Goal: Task Accomplishment & Management: Manage account settings

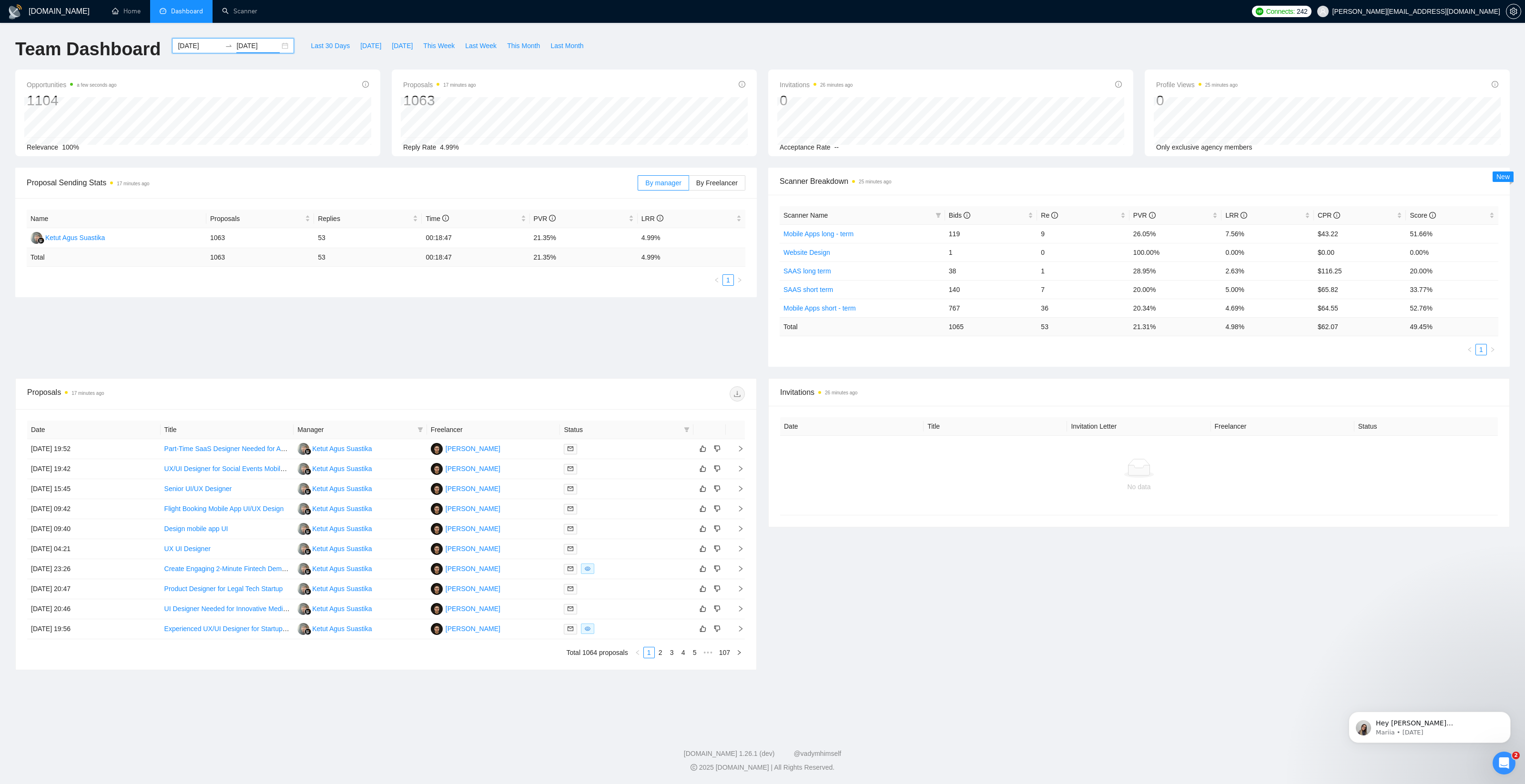
click at [254, 50] on input "[DATE]" at bounding box center [258, 46] width 43 height 11
click at [627, 70] on div "Proposals 17 minutes ago 1063 Reply Rate 4.99%" at bounding box center [574, 113] width 365 height 87
click at [545, 448] on td "[PERSON_NAME]" at bounding box center [493, 449] width 133 height 20
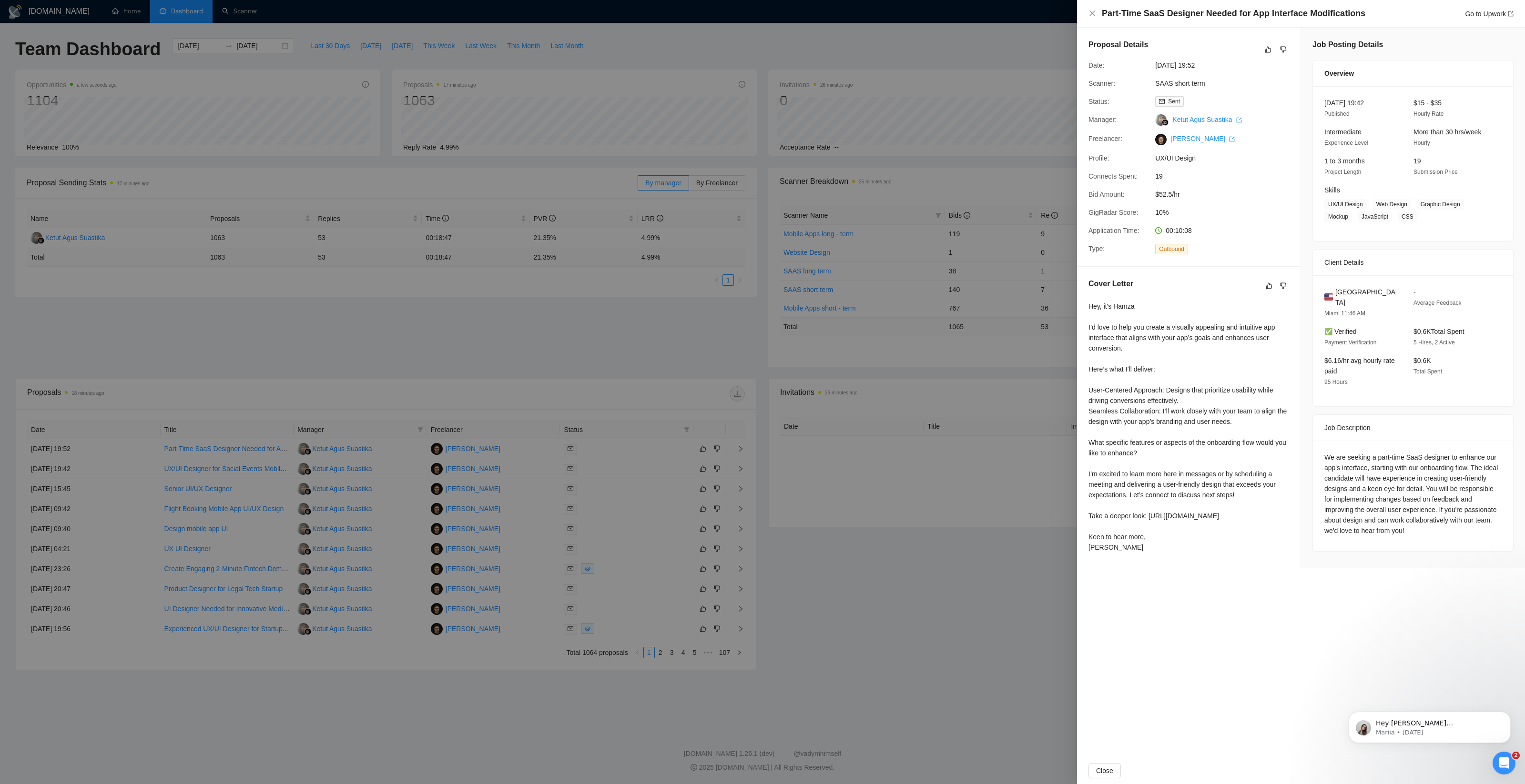
click at [1167, 212] on span "10%" at bounding box center [1227, 212] width 143 height 11
click at [1222, 205] on div "Proposal Details Date: [DATE] 19:52 Scanner: SAAS short term Status: Sent Manag…" at bounding box center [1189, 147] width 224 height 238
click at [1158, 535] on div "Hey, it's Hamza I’d love to help you create a visually appealing and intuitive …" at bounding box center [1189, 427] width 201 height 251
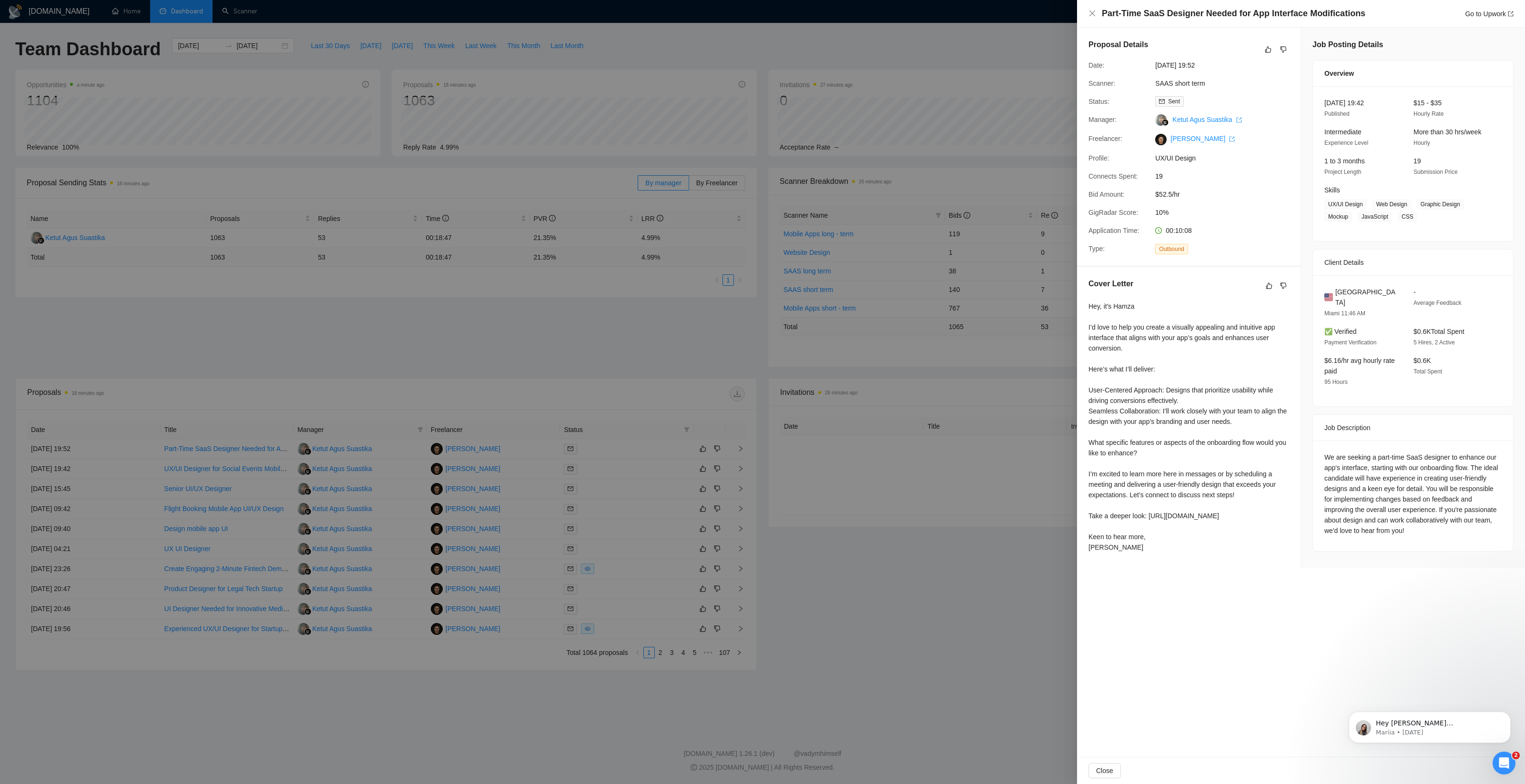
click at [1158, 535] on div "Hey, it's Hamza I’d love to help you create a visually appealing and intuitive …" at bounding box center [1189, 427] width 201 height 251
click at [1155, 543] on div "Hey, it's Hamza I’d love to help you create a visually appealing and intuitive …" at bounding box center [1189, 427] width 201 height 251
click at [1173, 524] on div "Hey, it's Hamza I’d love to help you create a visually appealing and intuitive …" at bounding box center [1189, 427] width 201 height 251
click at [1018, 556] on div at bounding box center [762, 392] width 1525 height 784
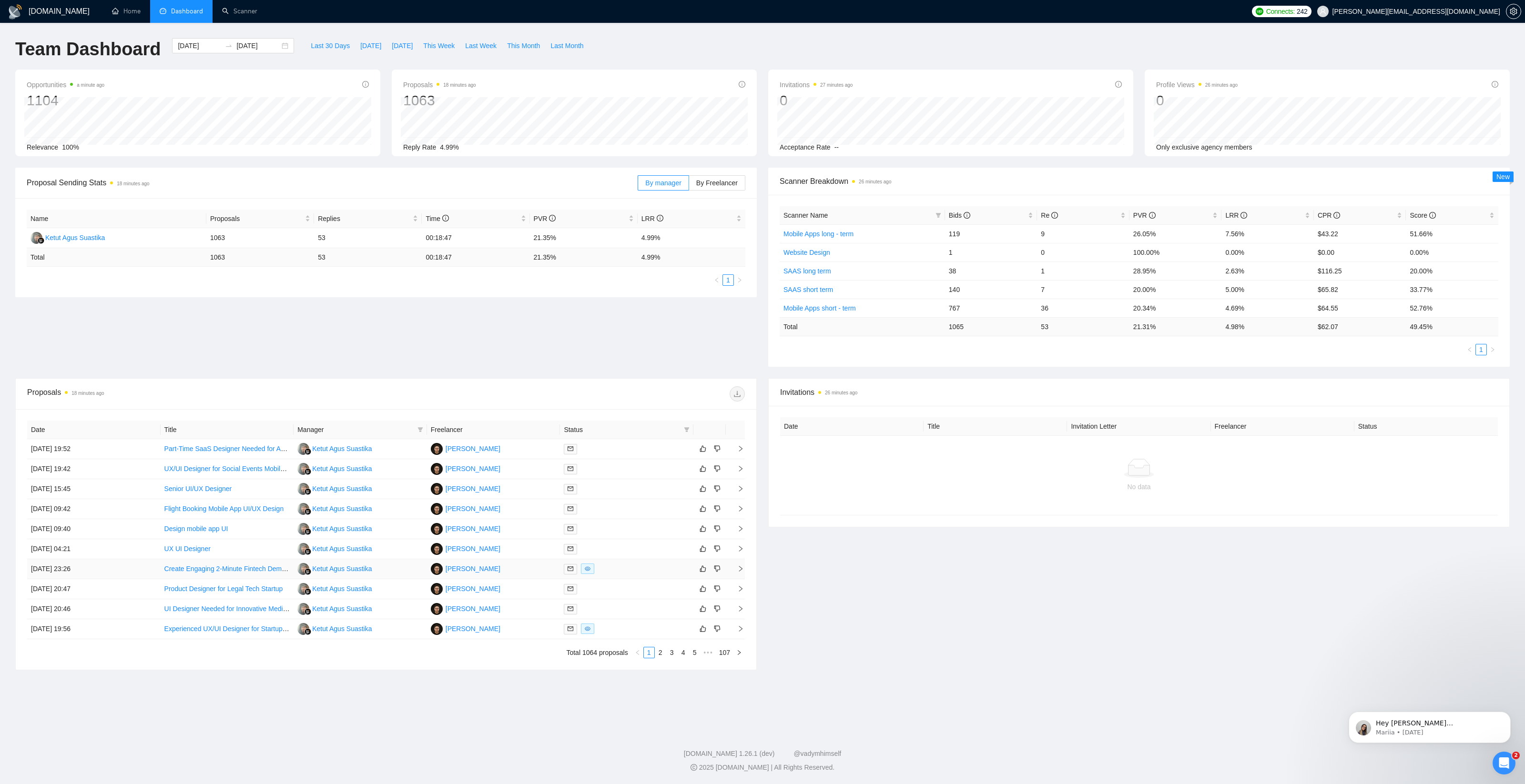
click at [546, 571] on td "[PERSON_NAME]" at bounding box center [493, 569] width 133 height 20
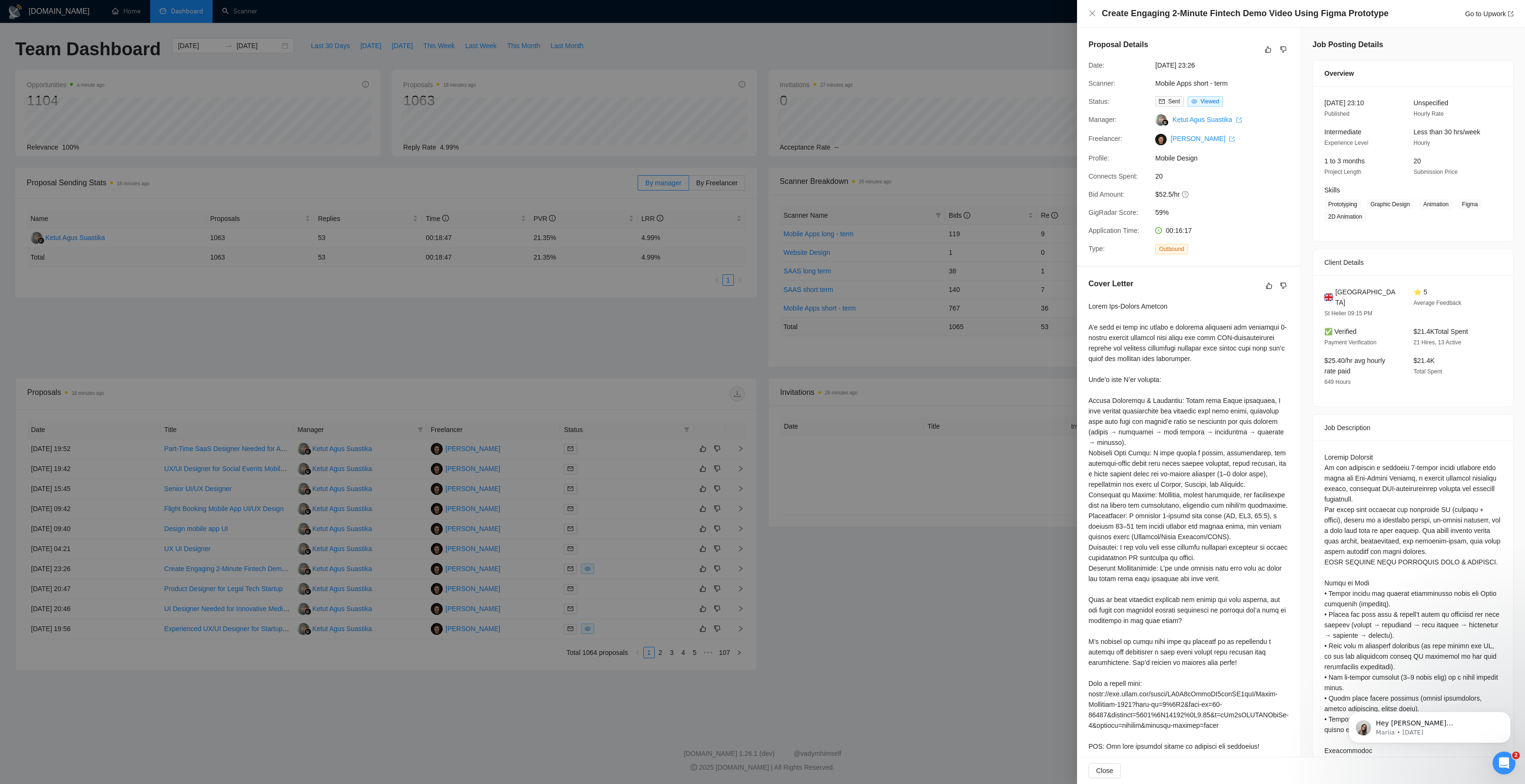
click at [954, 593] on div at bounding box center [762, 392] width 1525 height 784
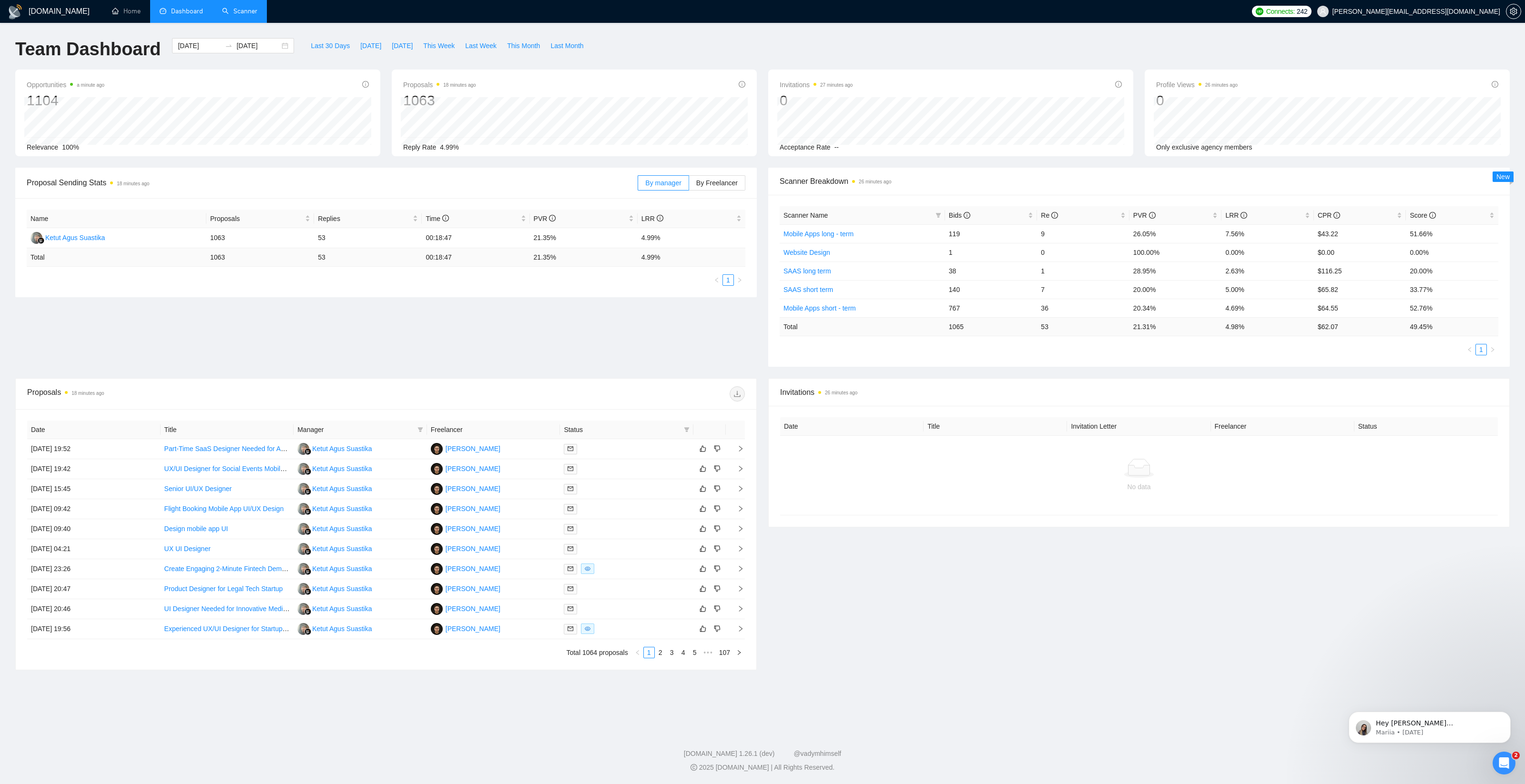
click at [237, 8] on link "Scanner" at bounding box center [240, 11] width 36 height 8
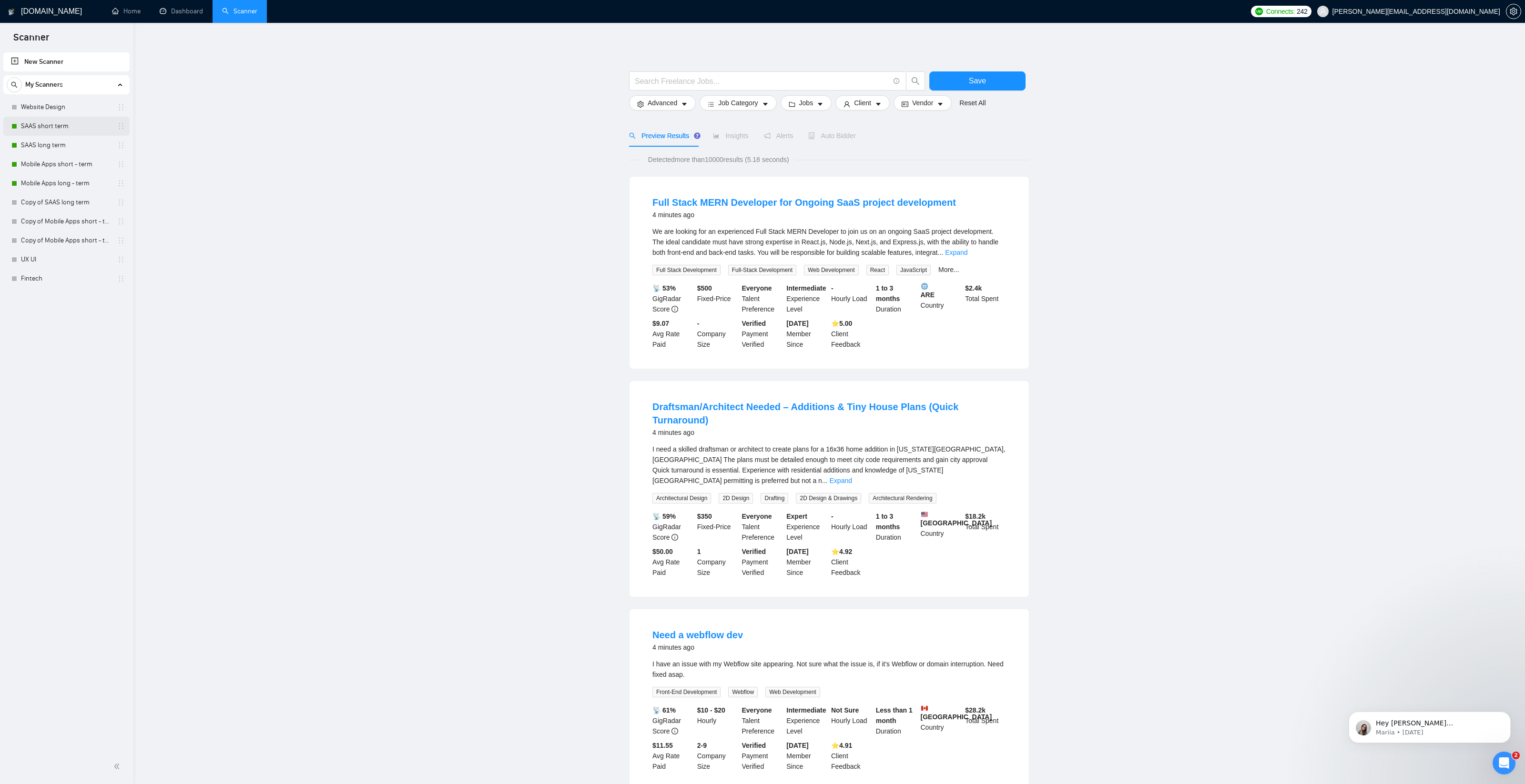
click at [40, 120] on link "SAAS short term" at bounding box center [66, 126] width 91 height 19
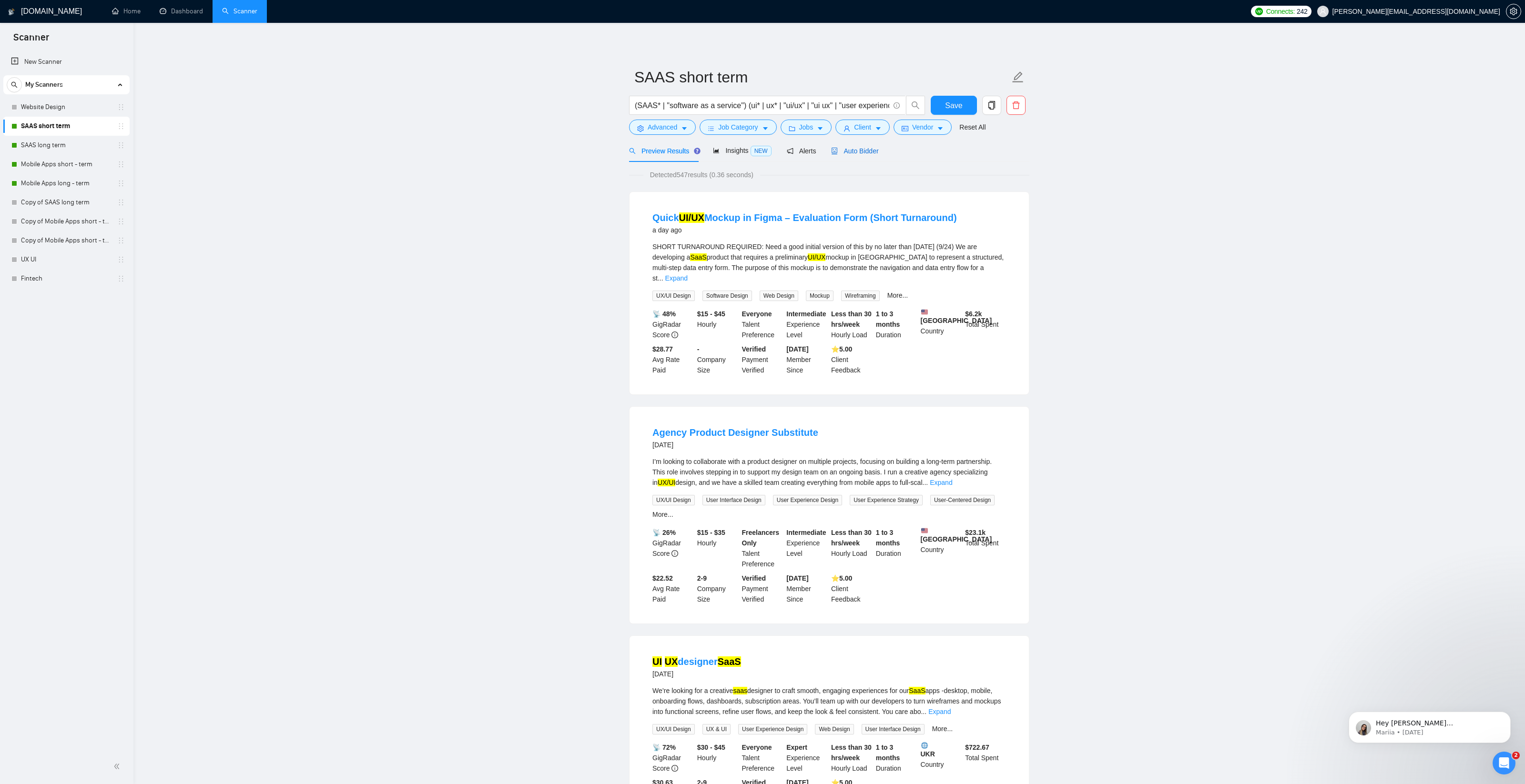
click at [852, 150] on span "Auto Bidder" at bounding box center [855, 151] width 47 height 8
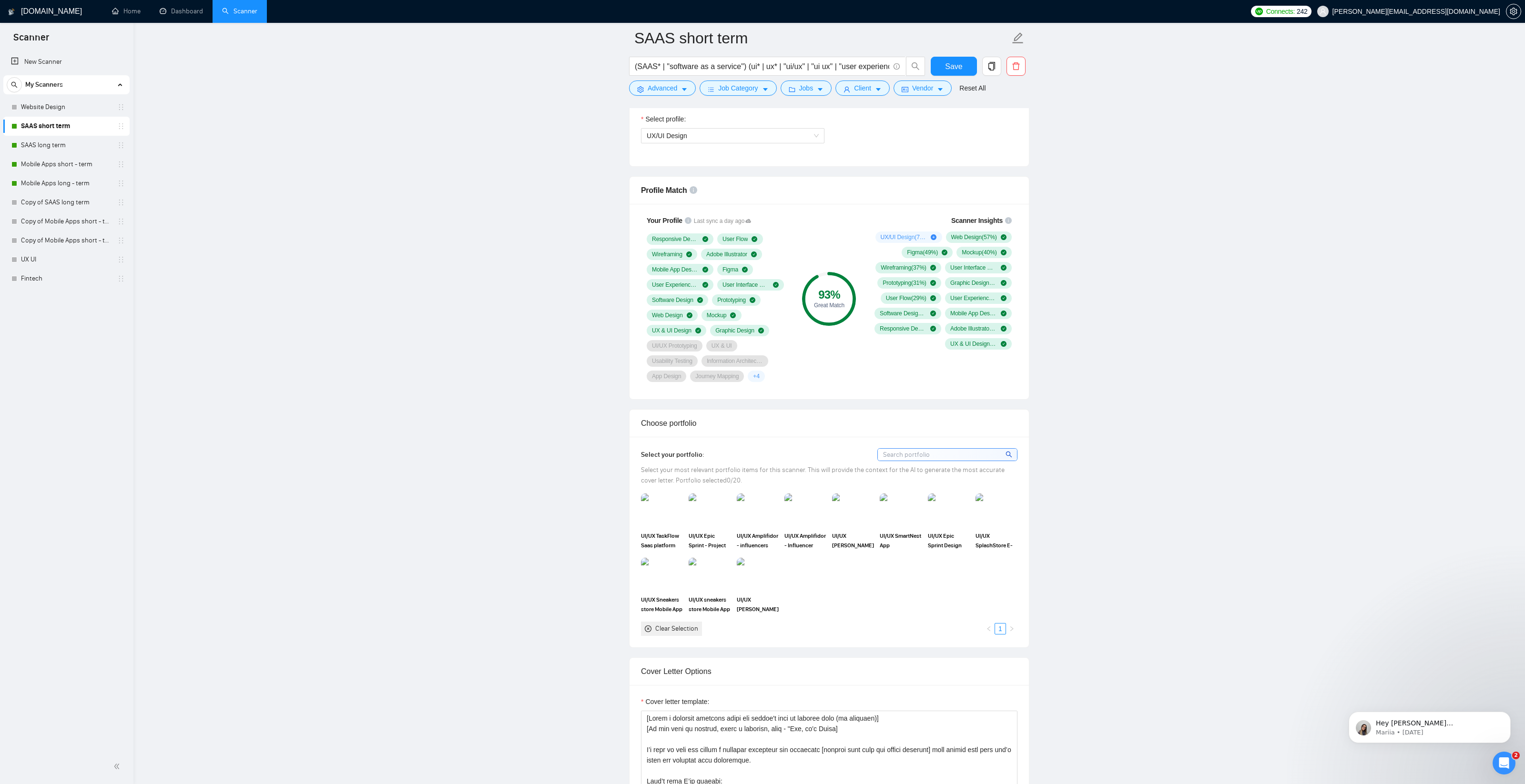
scroll to position [602, 0]
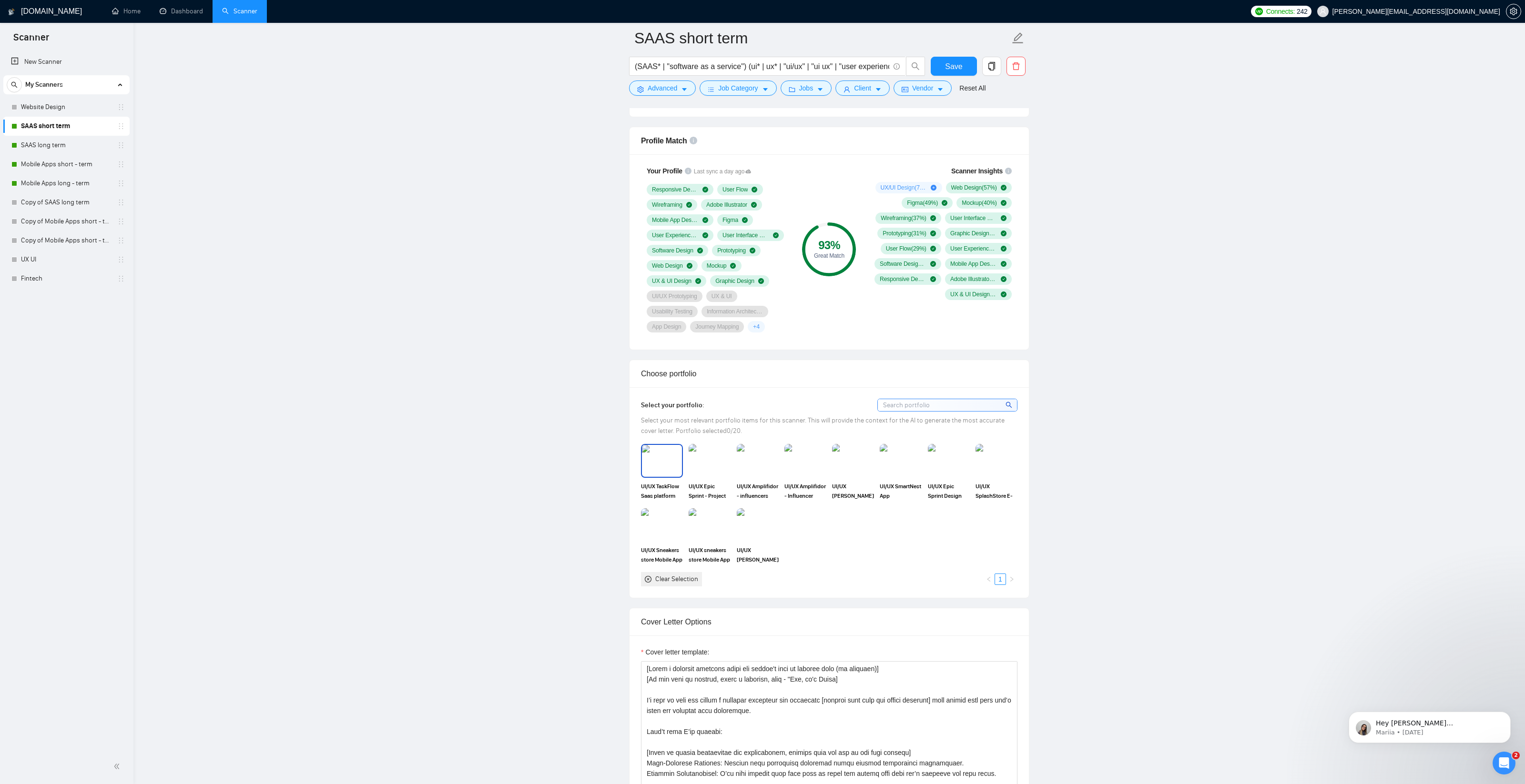
click at [662, 463] on img at bounding box center [662, 460] width 40 height 31
click at [713, 463] on img at bounding box center [710, 460] width 40 height 31
click at [754, 462] on img at bounding box center [758, 460] width 40 height 31
click at [813, 460] on img at bounding box center [806, 460] width 40 height 31
click at [857, 457] on img at bounding box center [853, 460] width 40 height 31
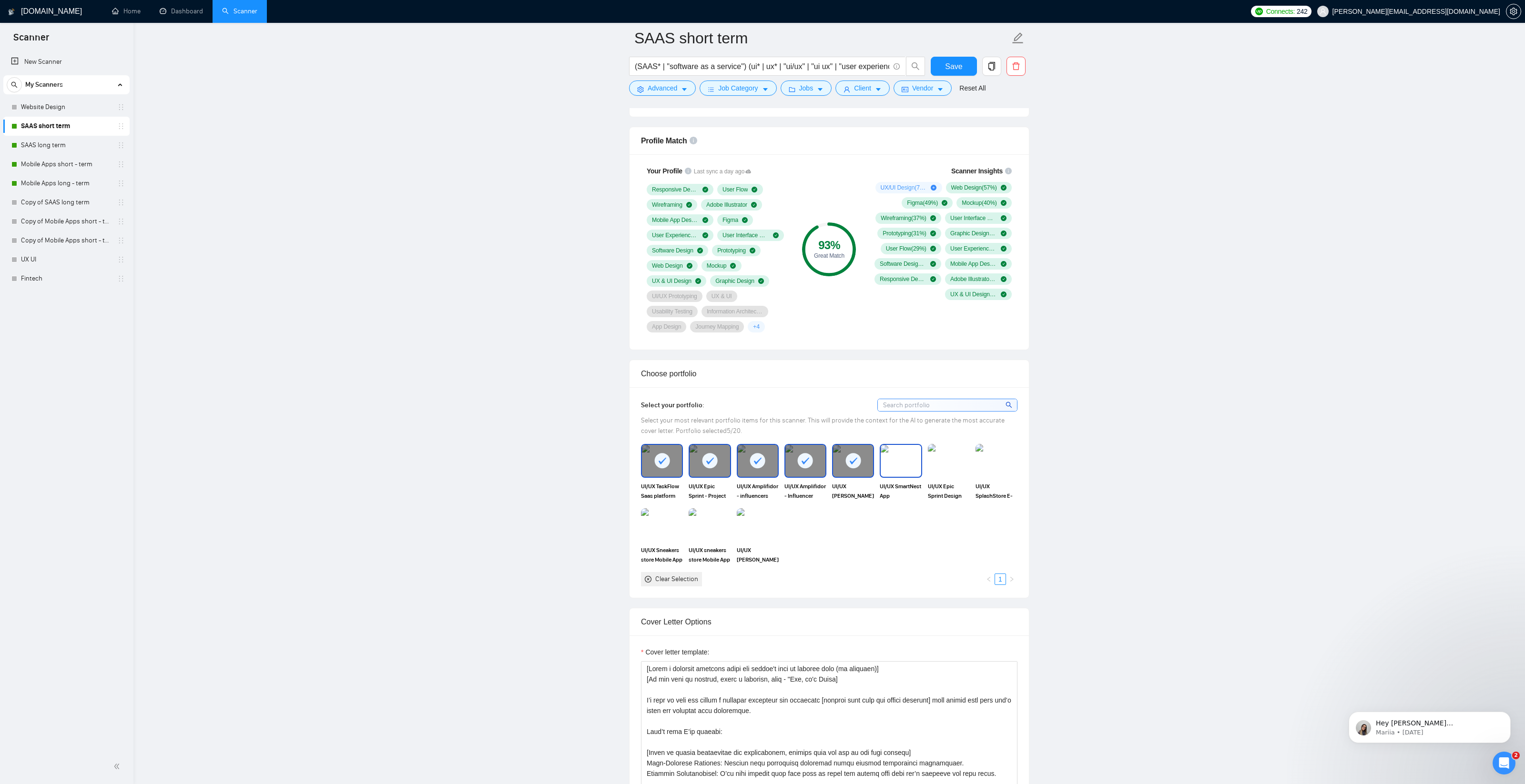
click at [905, 460] on img at bounding box center [901, 460] width 40 height 31
click at [958, 460] on img at bounding box center [949, 460] width 40 height 31
click at [1004, 460] on img at bounding box center [996, 460] width 40 height 31
click at [768, 527] on img at bounding box center [758, 525] width 40 height 31
click at [681, 522] on img at bounding box center [662, 525] width 40 height 31
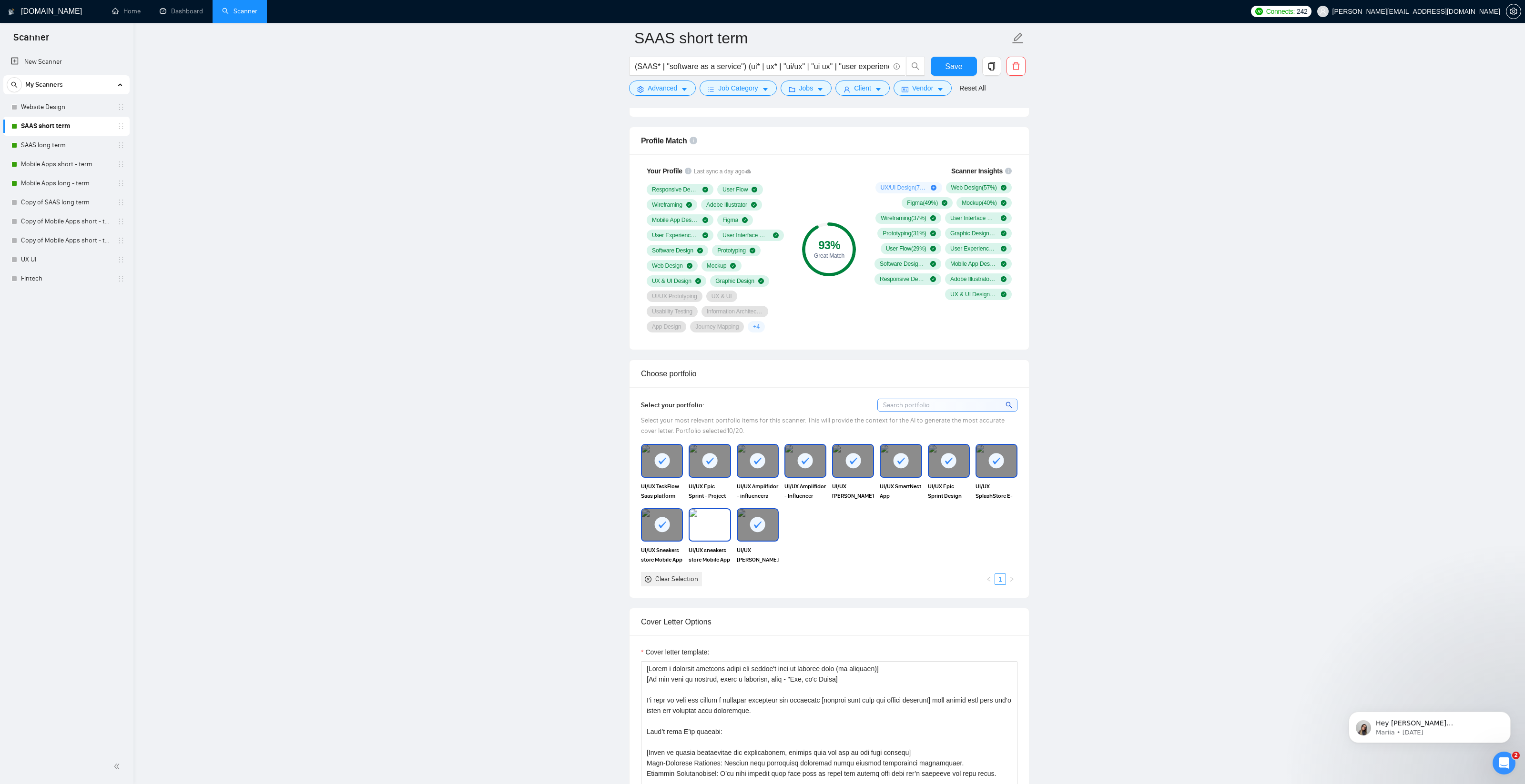
click at [707, 521] on img at bounding box center [710, 525] width 40 height 31
click at [962, 66] on button "Save" at bounding box center [954, 66] width 46 height 19
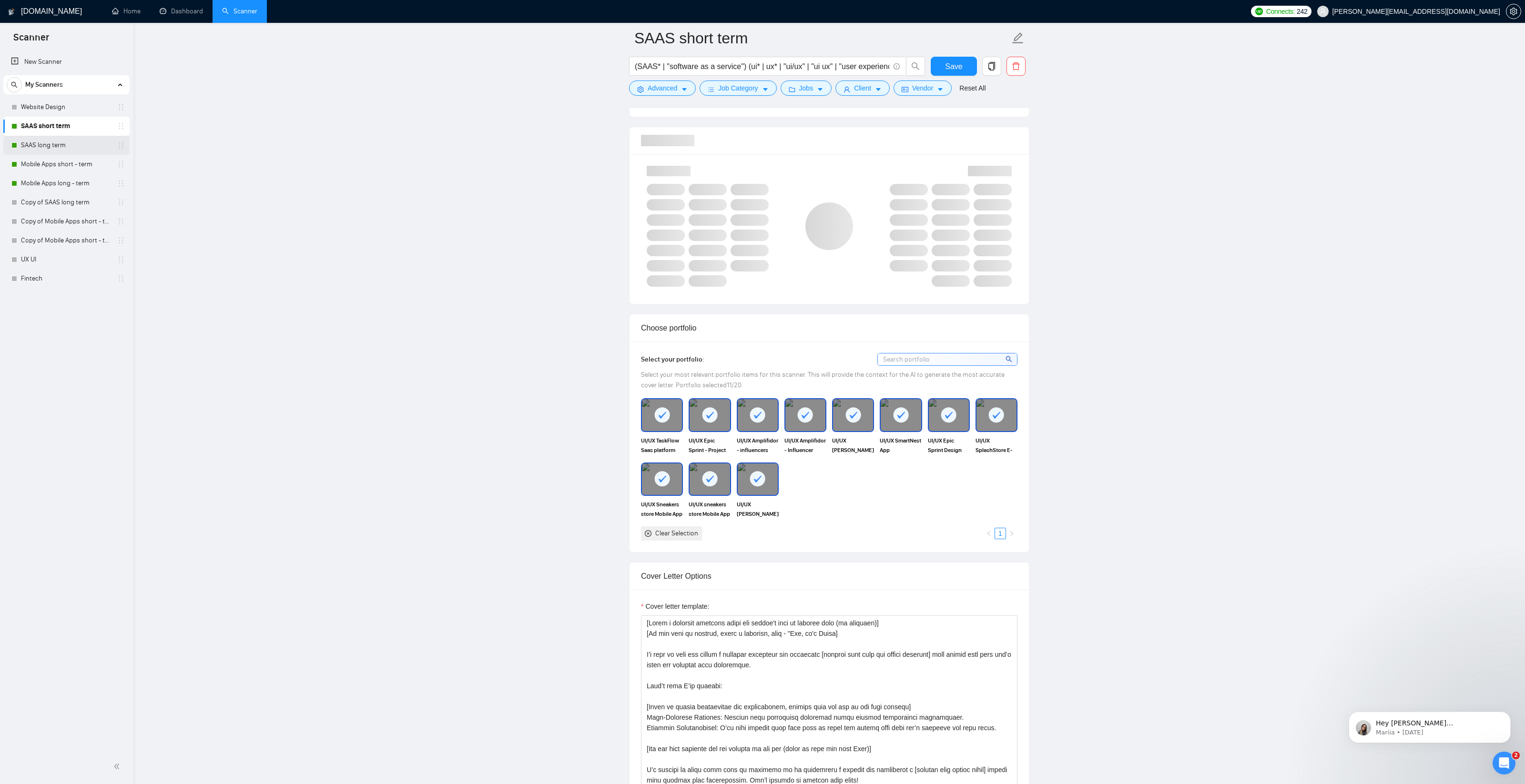
click at [27, 138] on link "SAAS long term" at bounding box center [66, 145] width 91 height 19
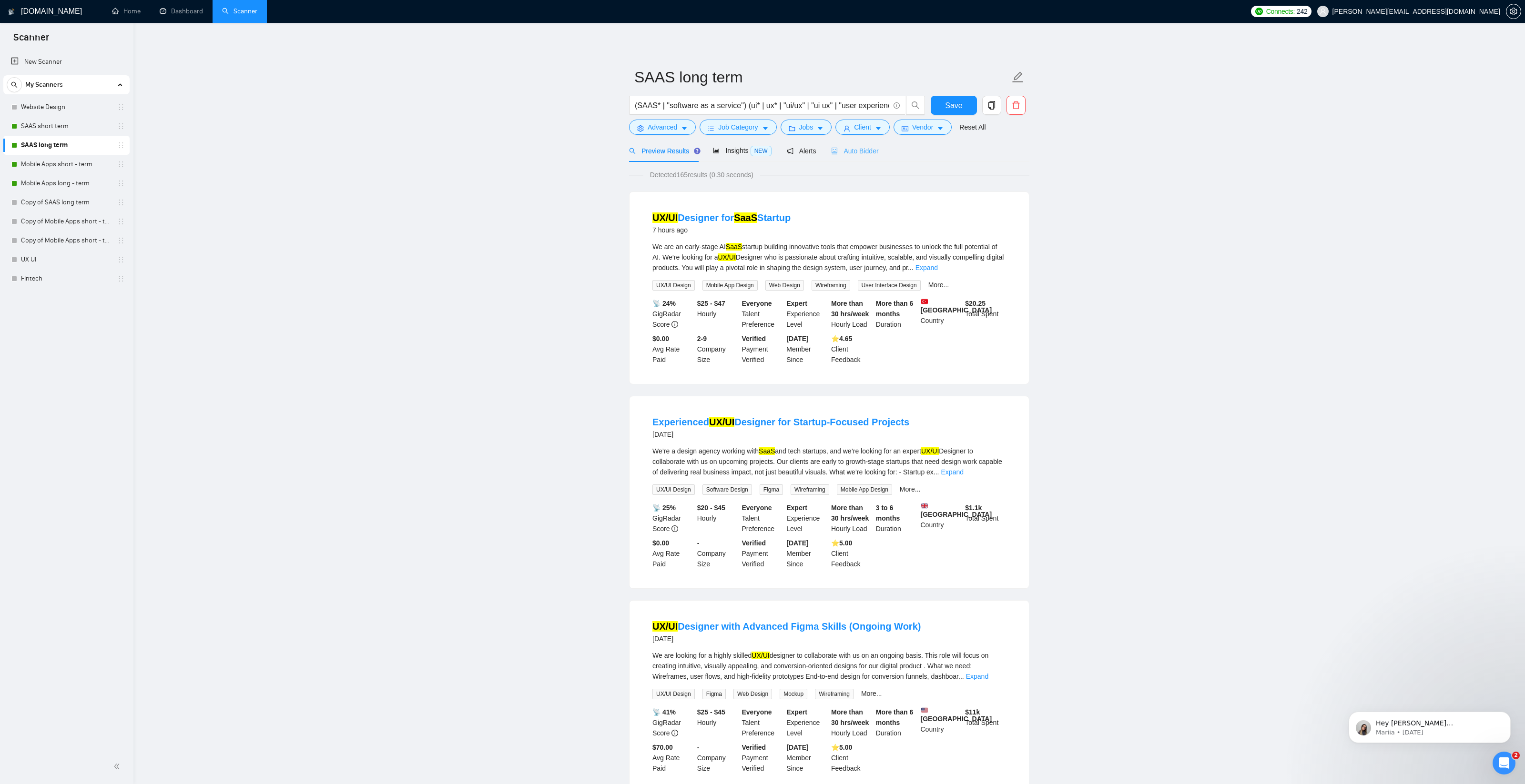
click at [861, 145] on div "Auto Bidder" at bounding box center [855, 151] width 47 height 22
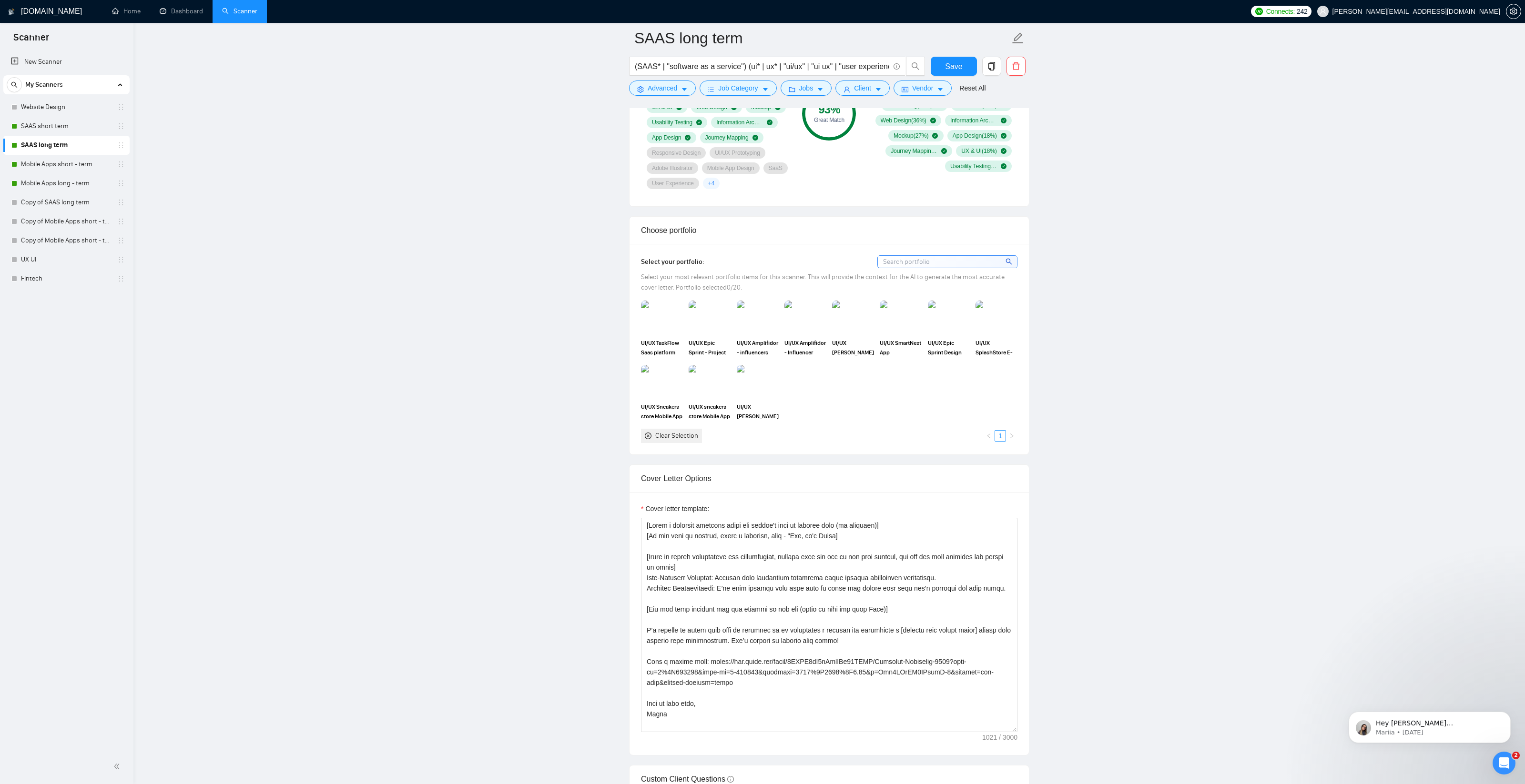
scroll to position [761, 0]
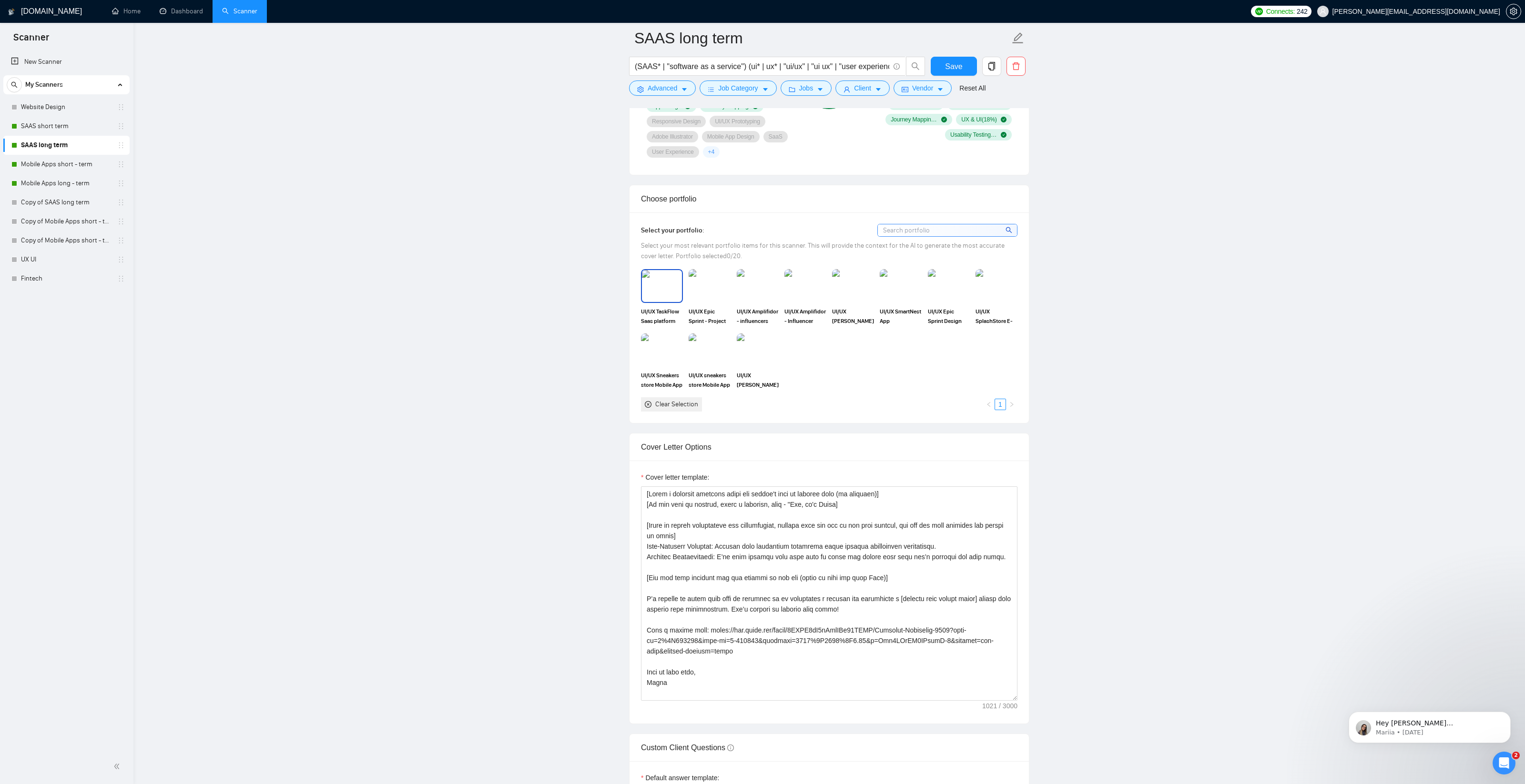
click at [672, 302] on img at bounding box center [662, 285] width 40 height 31
click at [710, 302] on img at bounding box center [710, 285] width 40 height 31
click at [766, 299] on img at bounding box center [758, 285] width 40 height 31
click at [811, 299] on img at bounding box center [806, 285] width 40 height 31
click at [860, 301] on img at bounding box center [853, 285] width 40 height 31
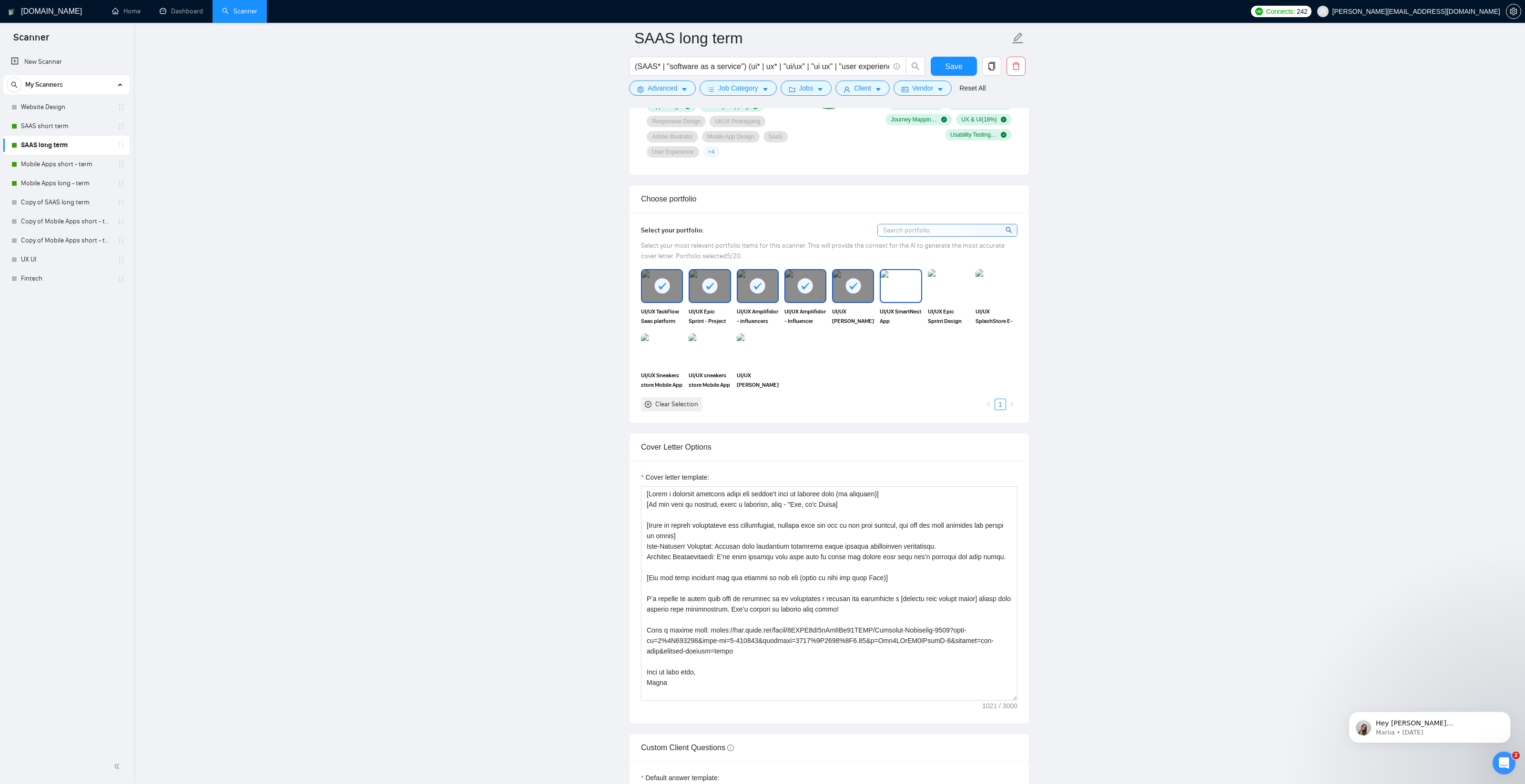
click at [911, 301] on img at bounding box center [901, 285] width 40 height 31
click at [957, 302] on img at bounding box center [948, 286] width 42 height 33
click at [761, 366] on img at bounding box center [758, 350] width 40 height 31
click at [704, 366] on img at bounding box center [710, 350] width 40 height 31
click at [668, 363] on img at bounding box center [662, 350] width 40 height 31
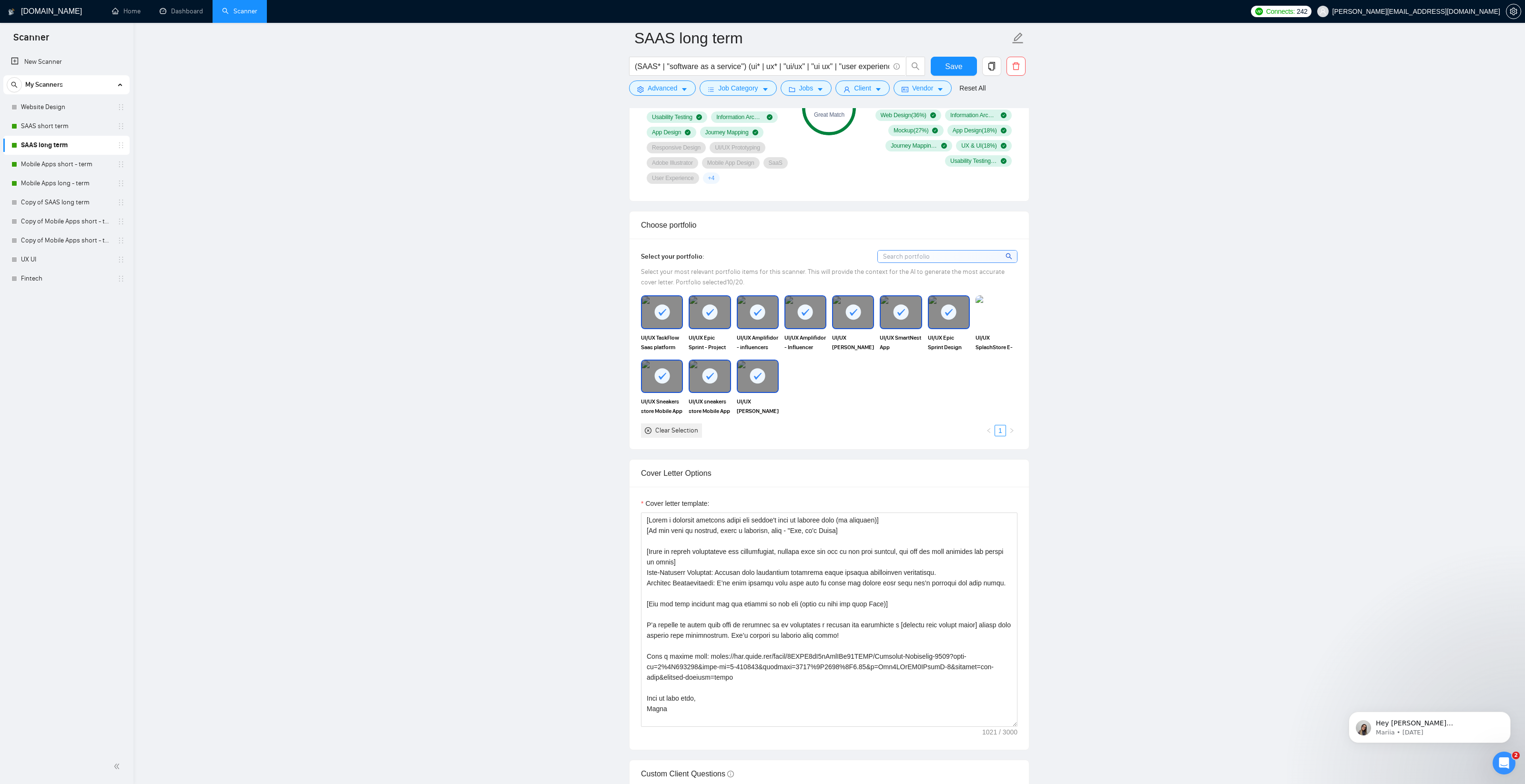
scroll to position [0, 0]
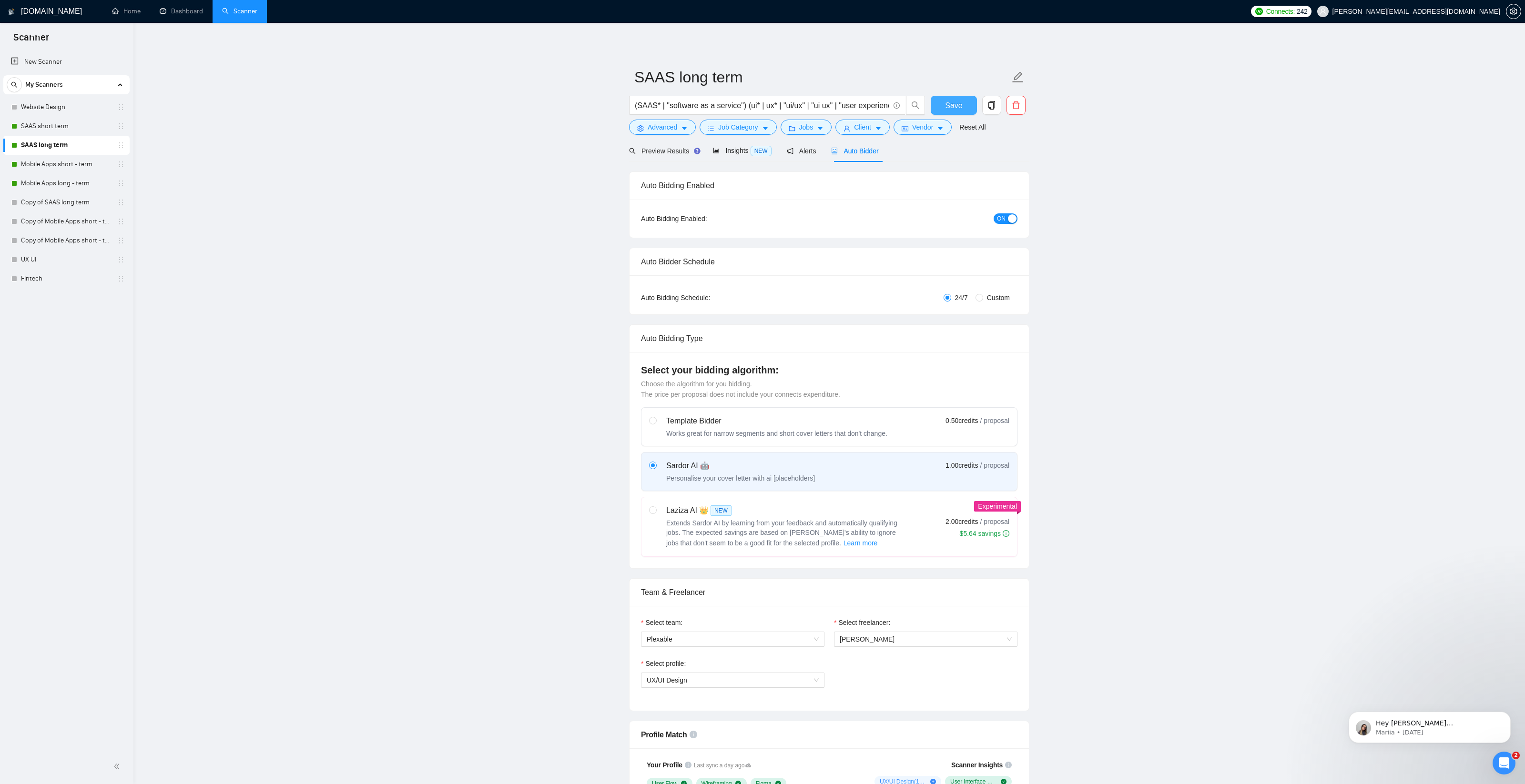
click at [956, 106] on span "Save" at bounding box center [953, 105] width 17 height 12
click at [50, 168] on link "Mobile Apps short - term" at bounding box center [66, 164] width 91 height 19
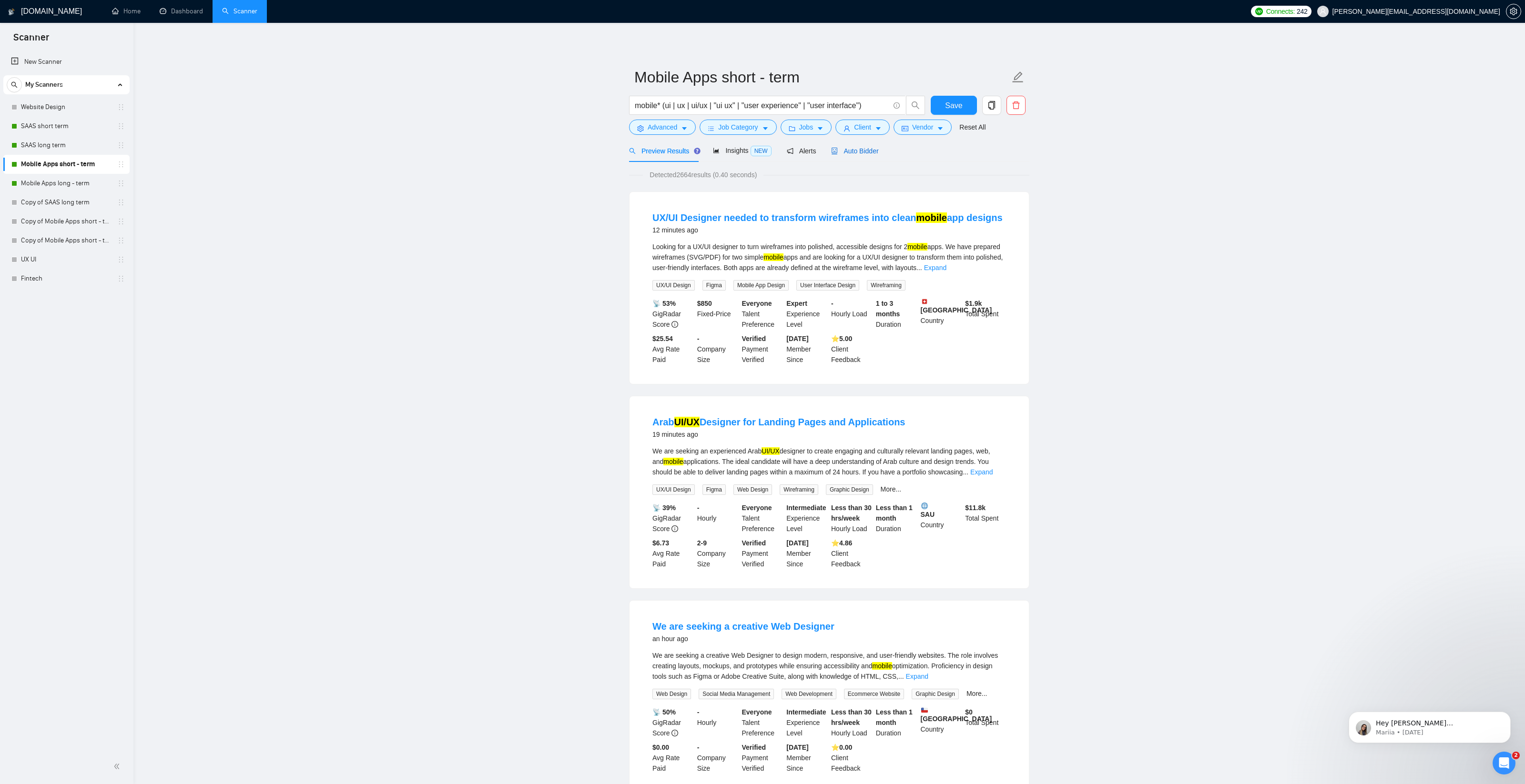
click at [868, 151] on span "Auto Bidder" at bounding box center [855, 151] width 47 height 8
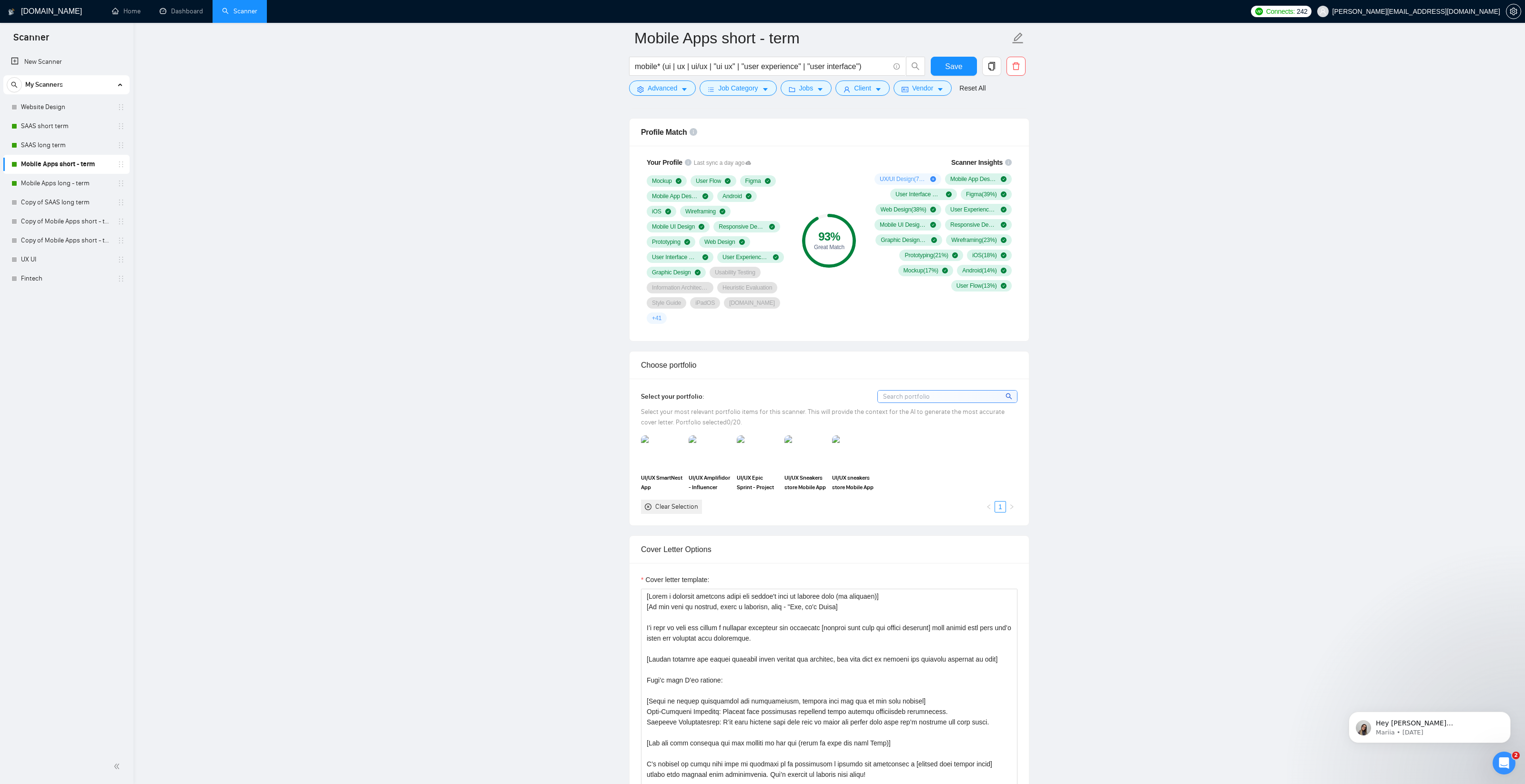
scroll to position [636, 0]
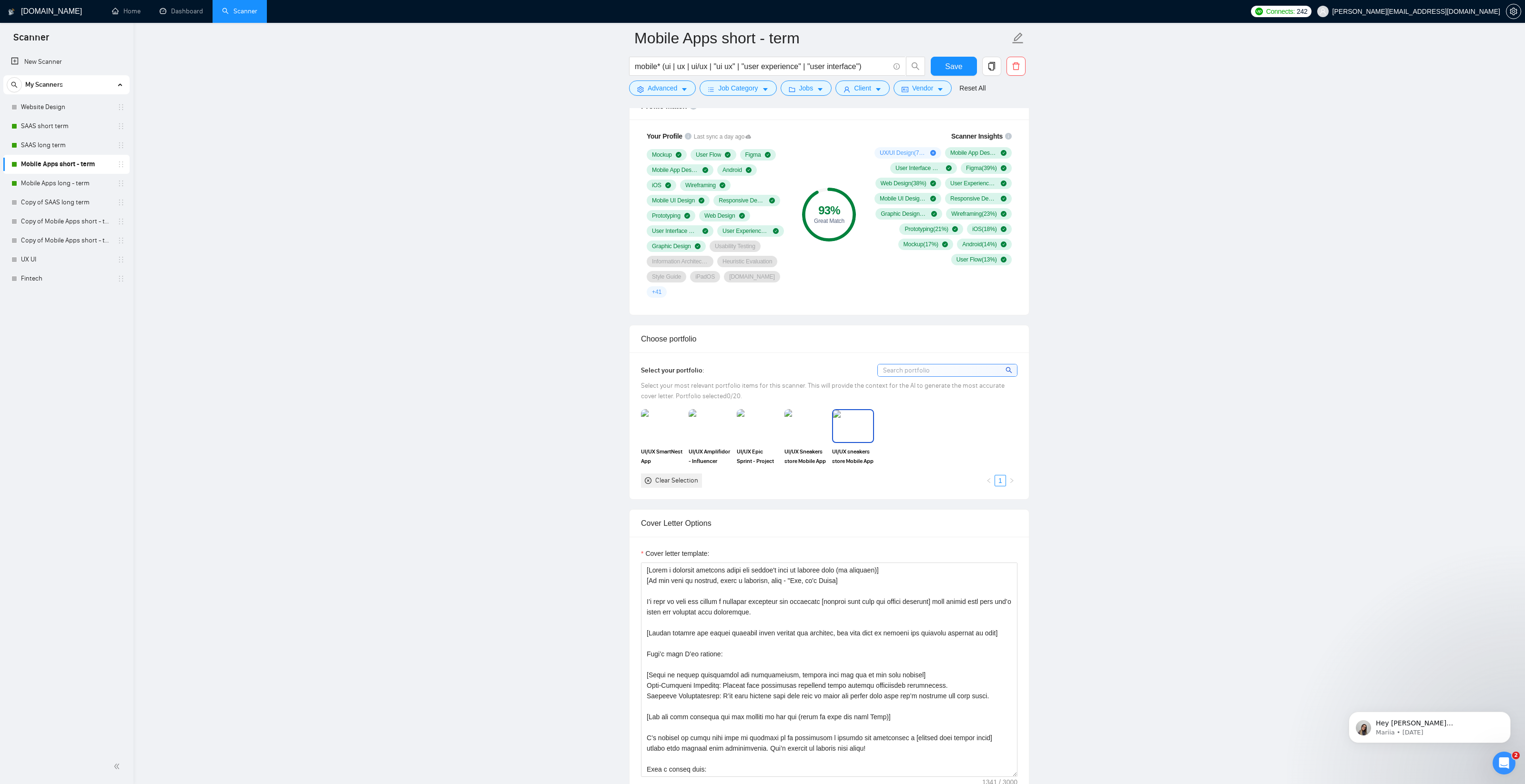
click at [852, 411] on img at bounding box center [853, 425] width 40 height 31
click at [798, 414] on img at bounding box center [806, 425] width 40 height 31
click at [756, 416] on img at bounding box center [758, 425] width 40 height 31
click at [697, 411] on img at bounding box center [710, 425] width 40 height 31
click at [664, 411] on img at bounding box center [662, 425] width 40 height 31
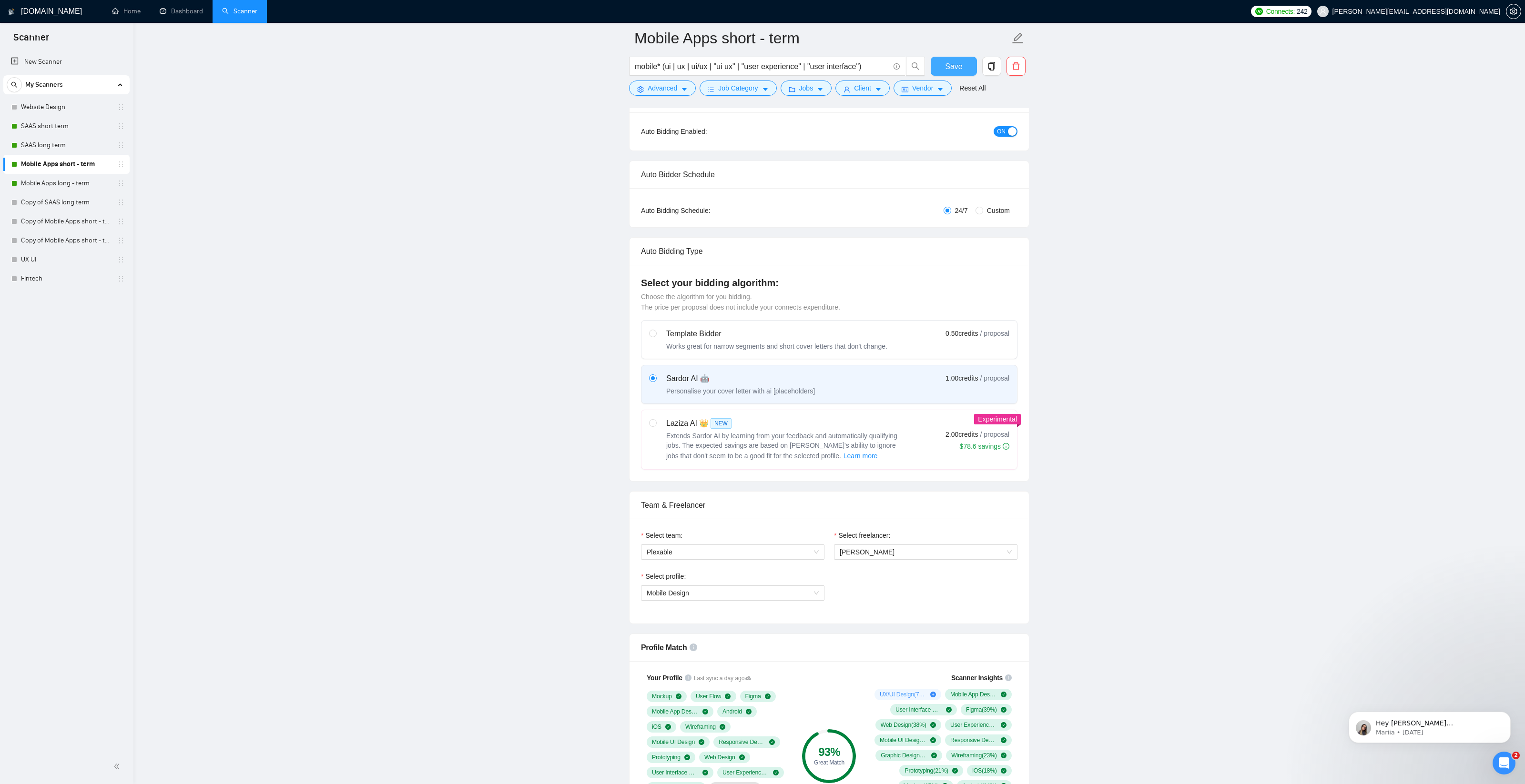
scroll to position [92, 0]
click at [954, 62] on span "Save" at bounding box center [953, 66] width 17 height 12
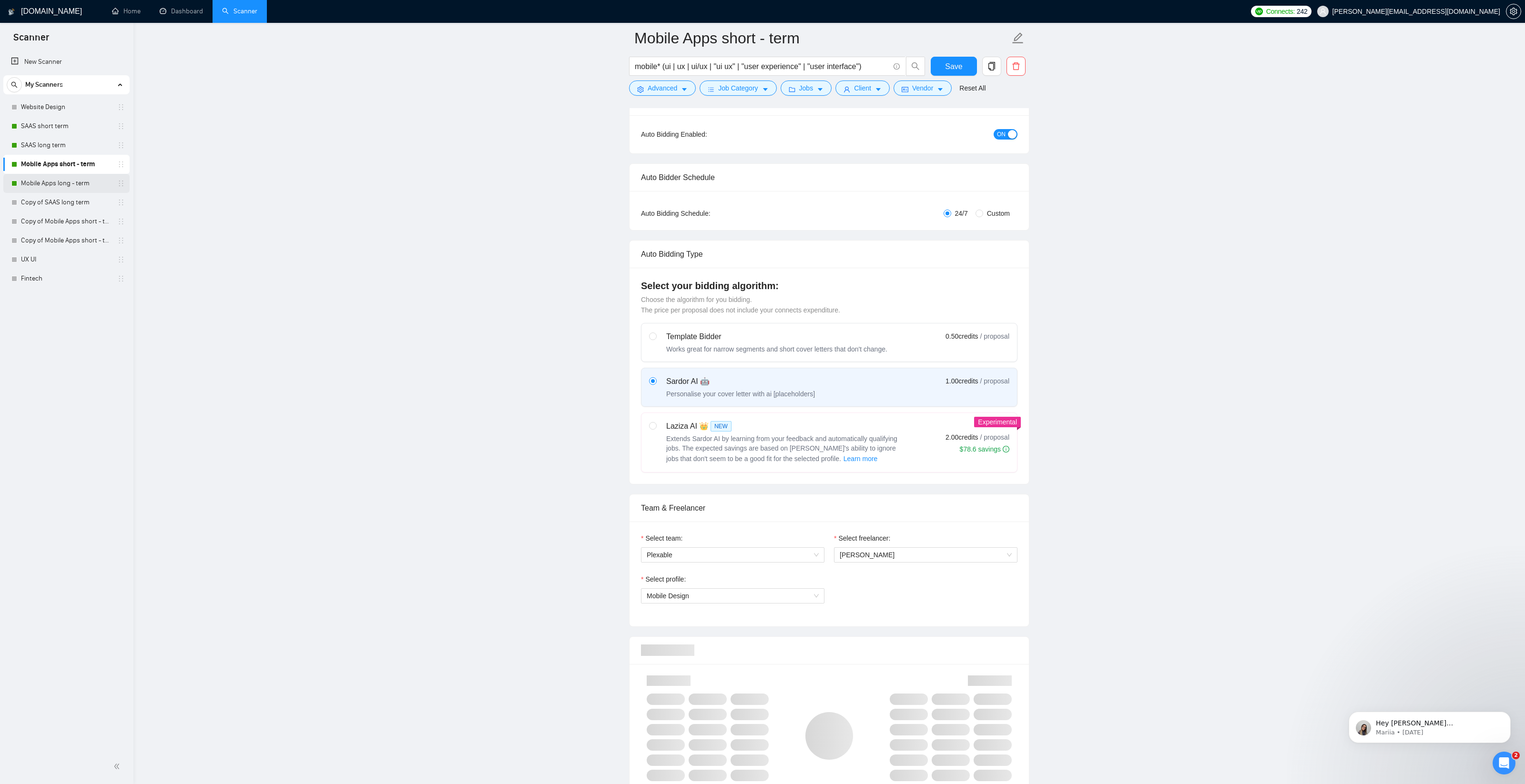
click at [54, 186] on link "Mobile Apps long - term" at bounding box center [66, 183] width 91 height 19
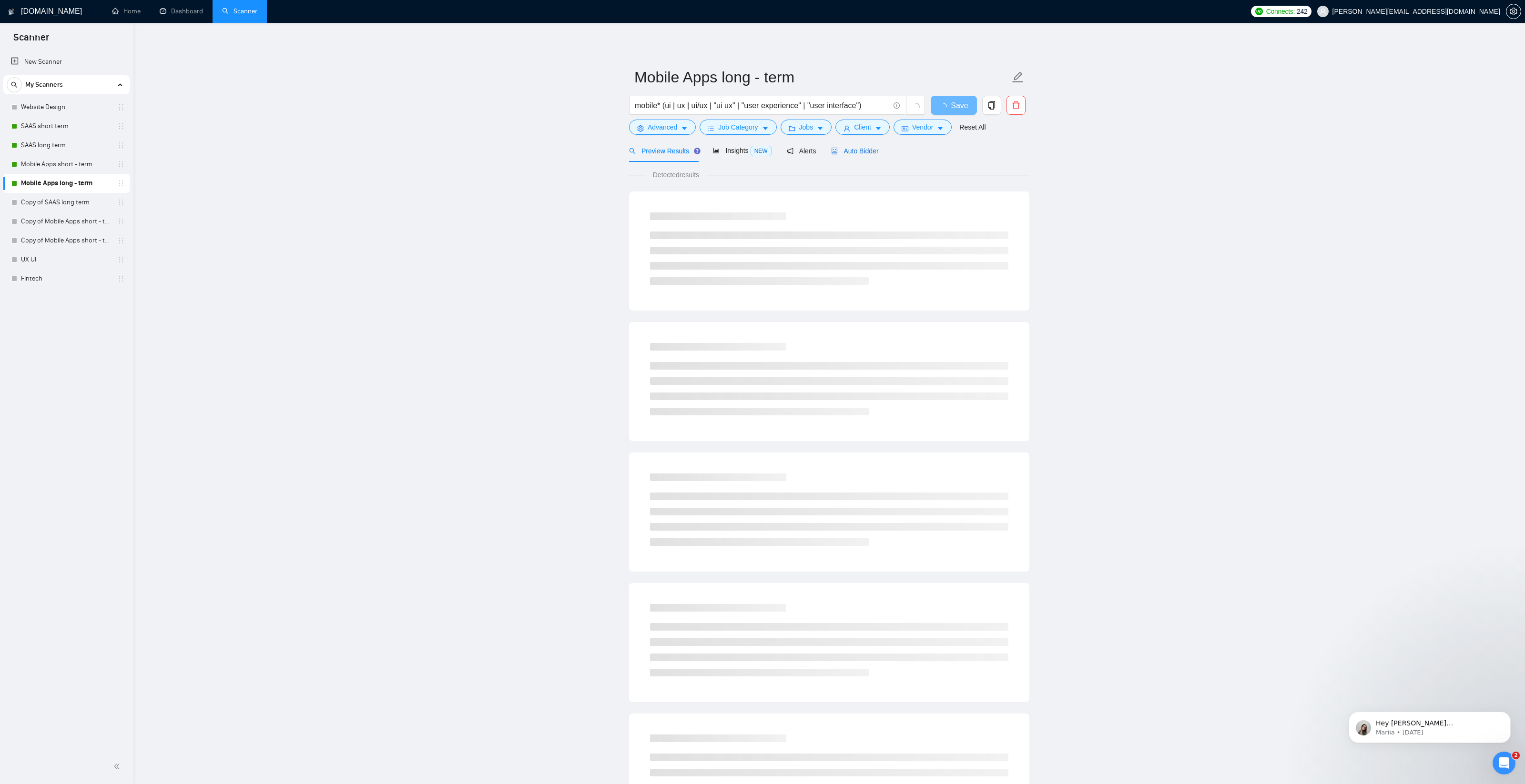
click at [860, 147] on span "Auto Bidder" at bounding box center [855, 151] width 47 height 8
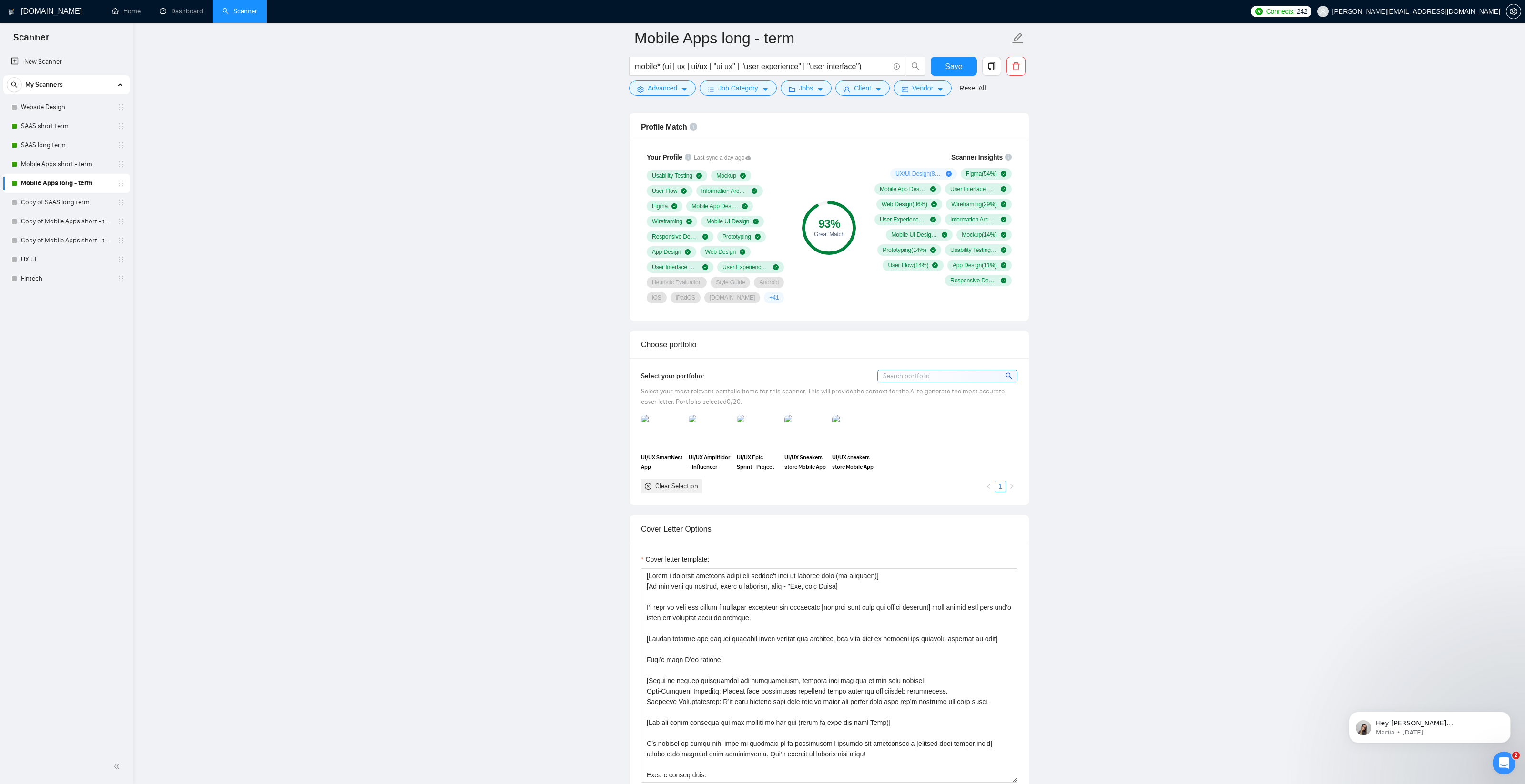
scroll to position [647, 0]
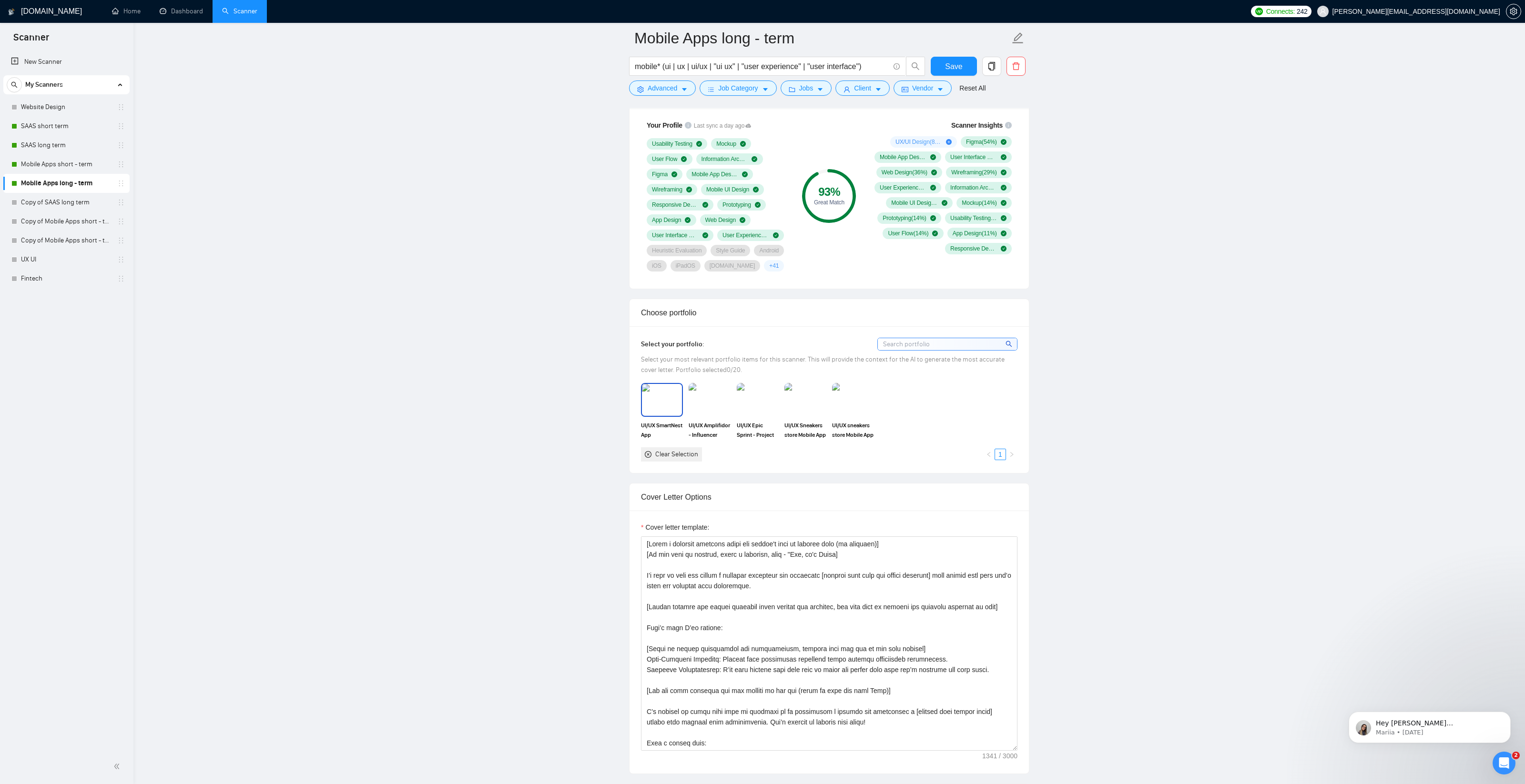
click at [658, 404] on img at bounding box center [662, 399] width 40 height 31
click at [717, 412] on img at bounding box center [710, 399] width 40 height 31
click at [766, 407] on img at bounding box center [758, 399] width 40 height 31
click at [805, 409] on img at bounding box center [806, 399] width 40 height 31
click at [858, 414] on img at bounding box center [853, 399] width 40 height 31
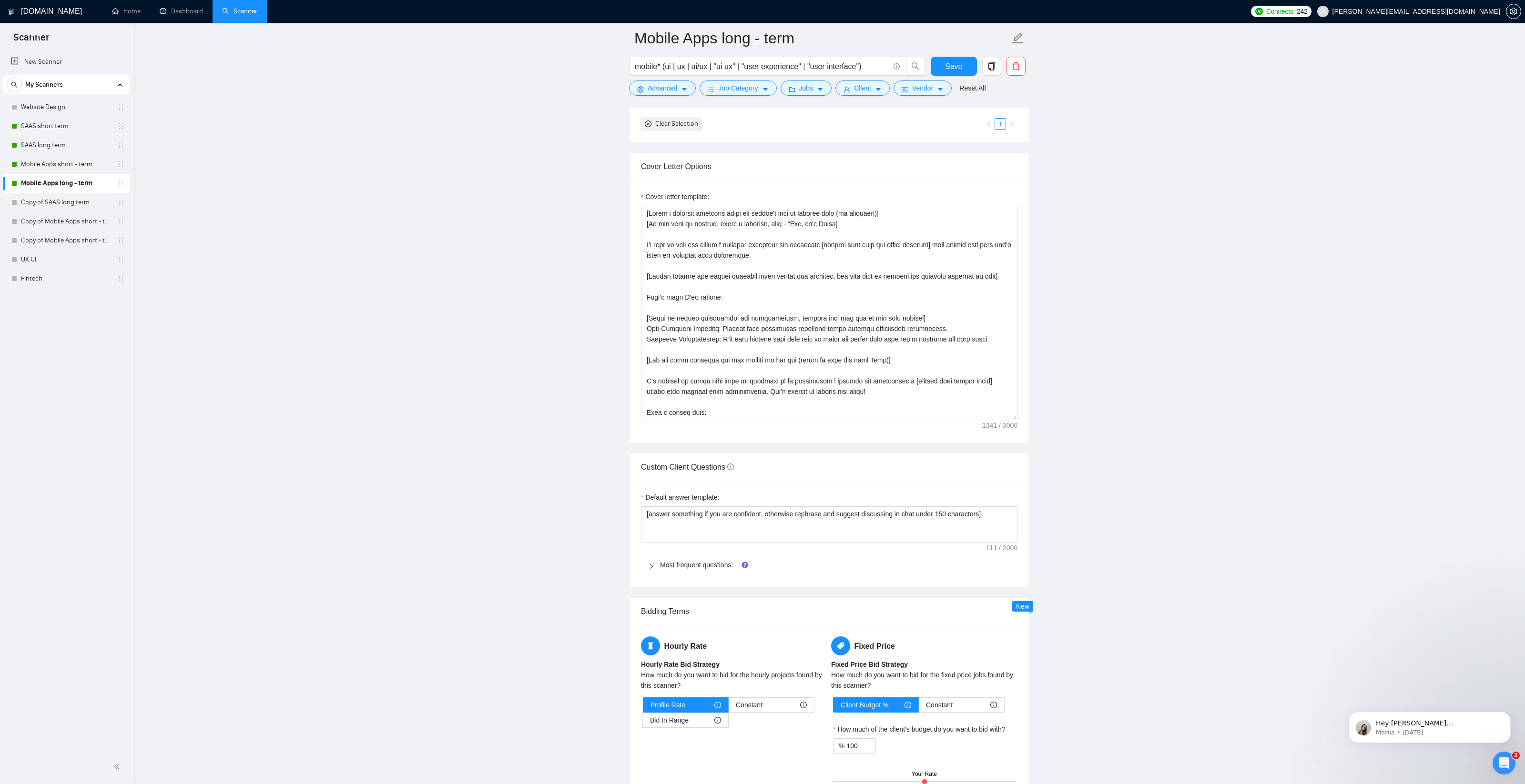
scroll to position [0, 0]
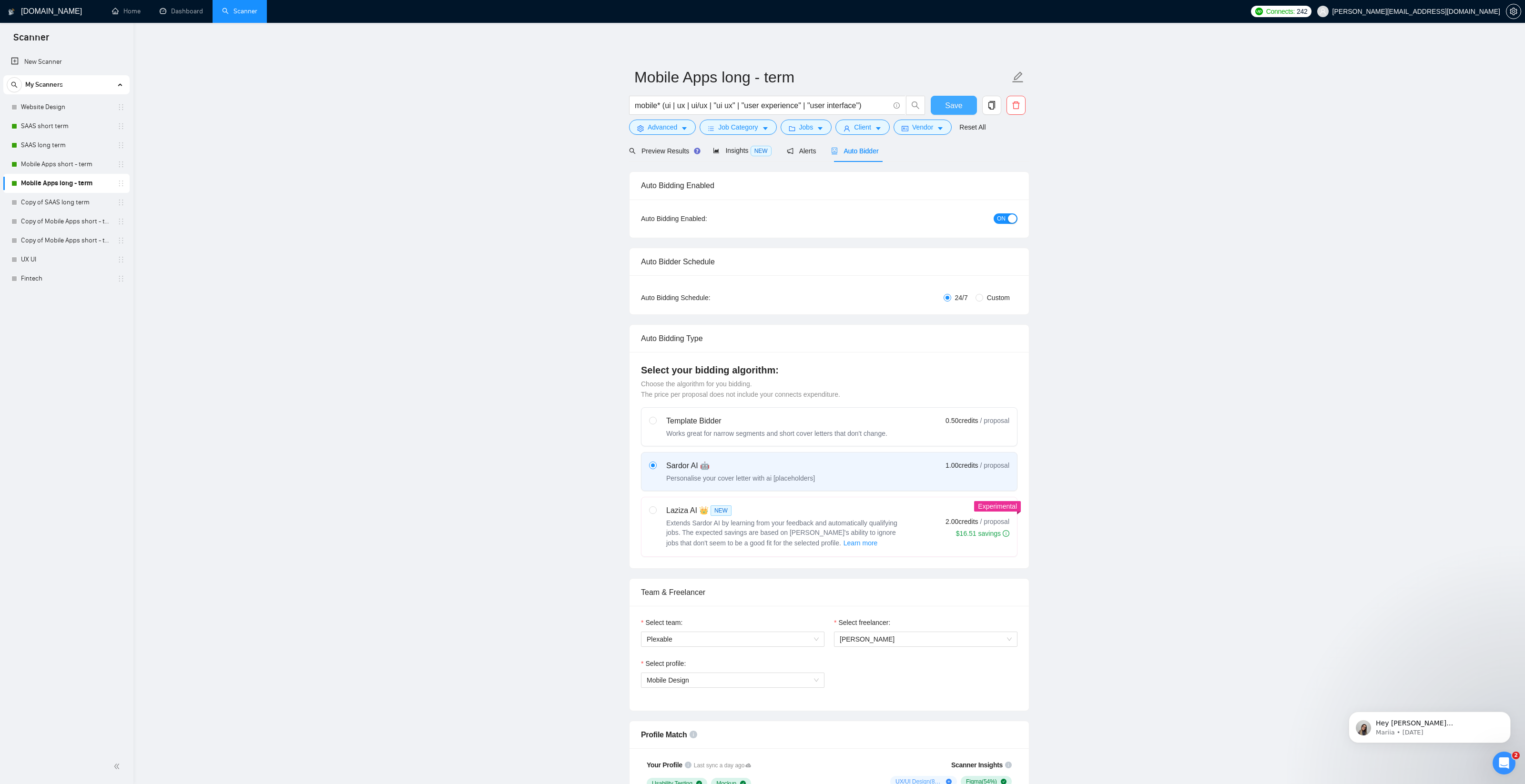
click at [960, 107] on span "Save" at bounding box center [953, 105] width 17 height 12
click at [1517, 9] on icon "setting" at bounding box center [1513, 11] width 7 height 8
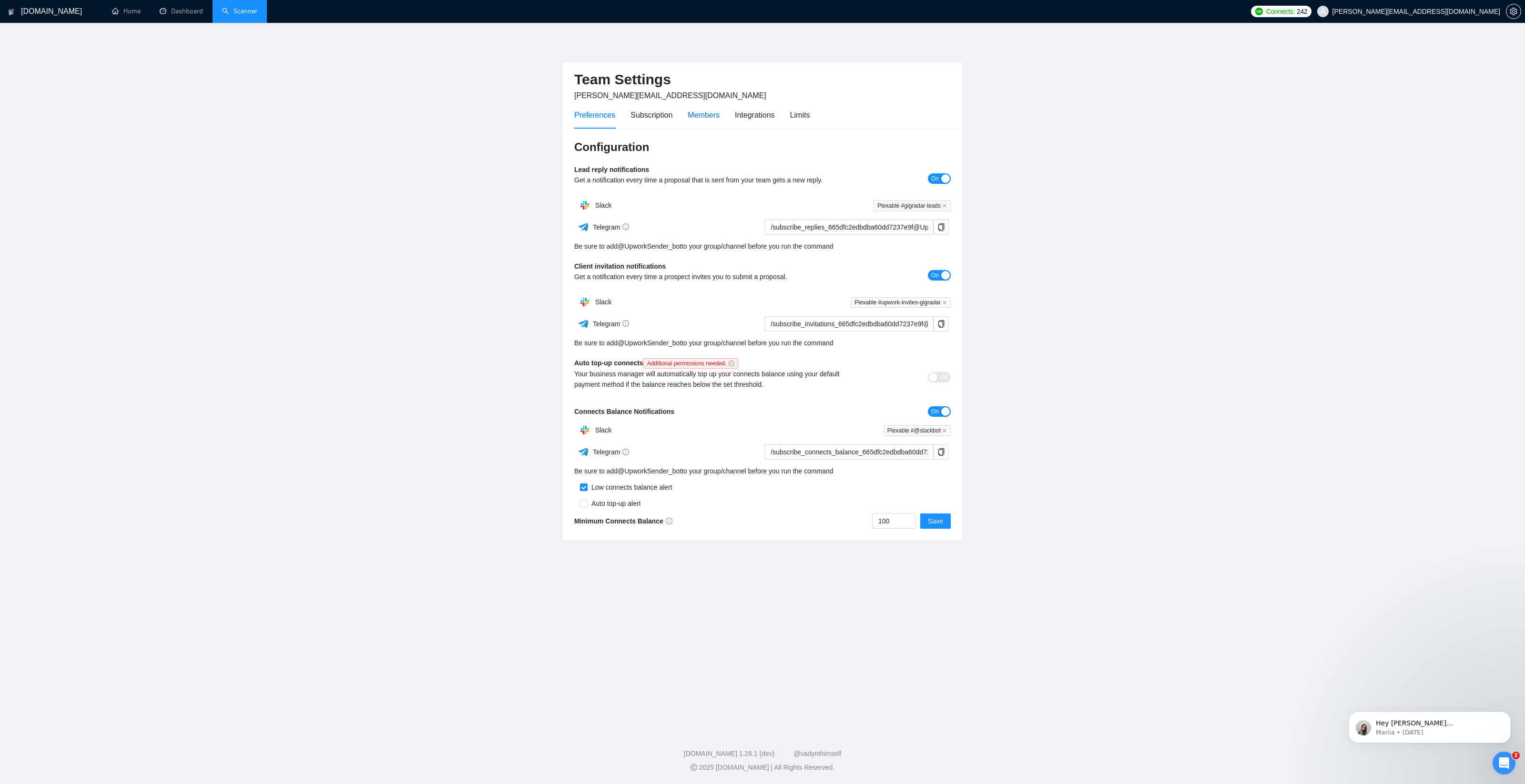
click at [709, 118] on div "Members" at bounding box center [704, 115] width 32 height 12
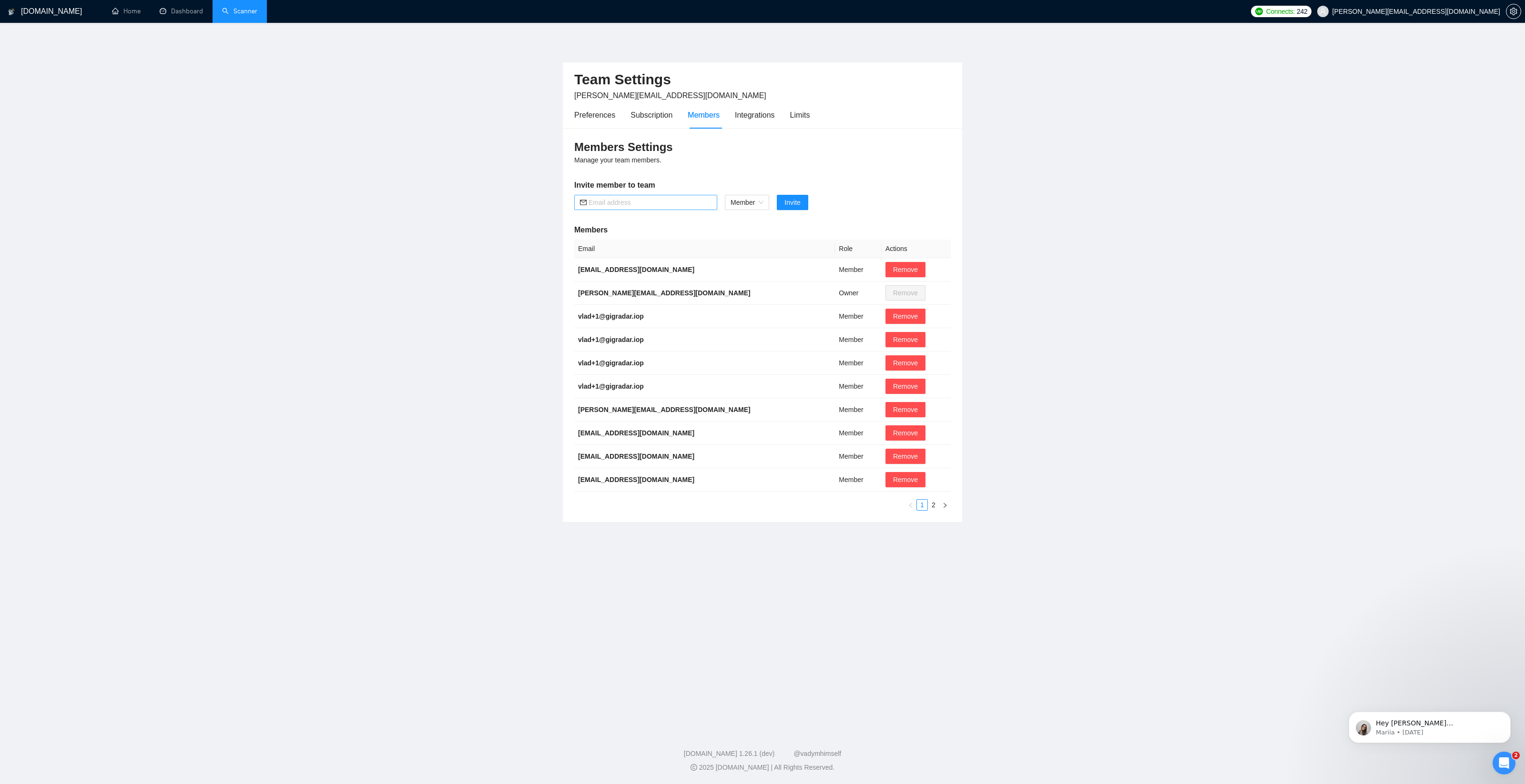
click at [607, 203] on input "text" at bounding box center [650, 202] width 123 height 11
click at [751, 204] on span "Member" at bounding box center [747, 202] width 33 height 14
click at [764, 179] on div "Members Settings Manage your team members. Invite member to team [EMAIL_ADDRESS…" at bounding box center [762, 325] width 400 height 394
click at [597, 202] on input "[EMAIL_ADDRESS][DOMAIN_NAME]" at bounding box center [650, 202] width 123 height 11
type input "[EMAIL_ADDRESS][DOMAIN_NAME]"
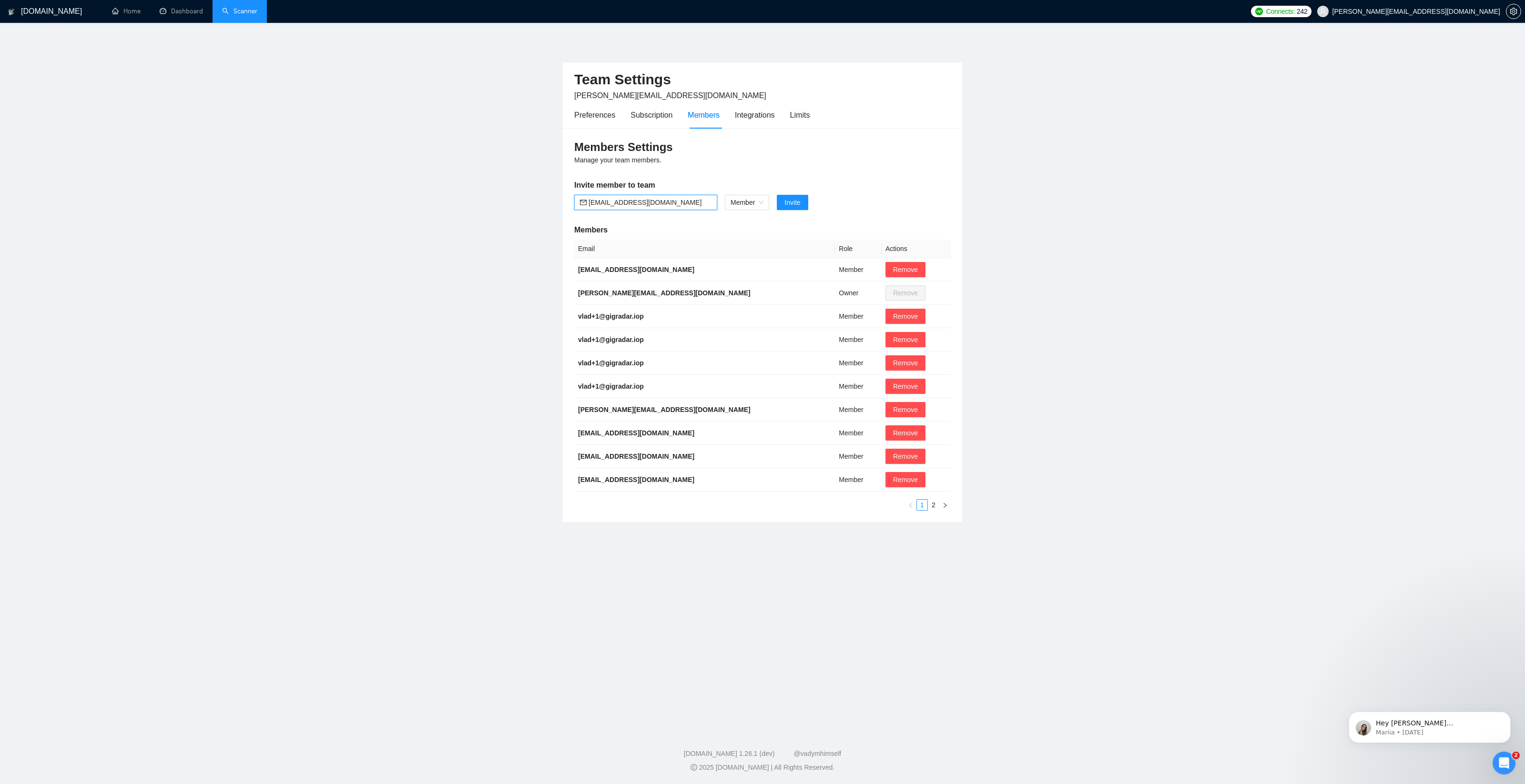
click at [1069, 213] on main "Team Settings [EMAIL_ADDRESS][DOMAIN_NAME] Preferences Subscription Members Int…" at bounding box center [762, 374] width 1494 height 673
click at [800, 199] on span "Invite" at bounding box center [792, 202] width 16 height 11
